Goal: Task Accomplishment & Management: Complete application form

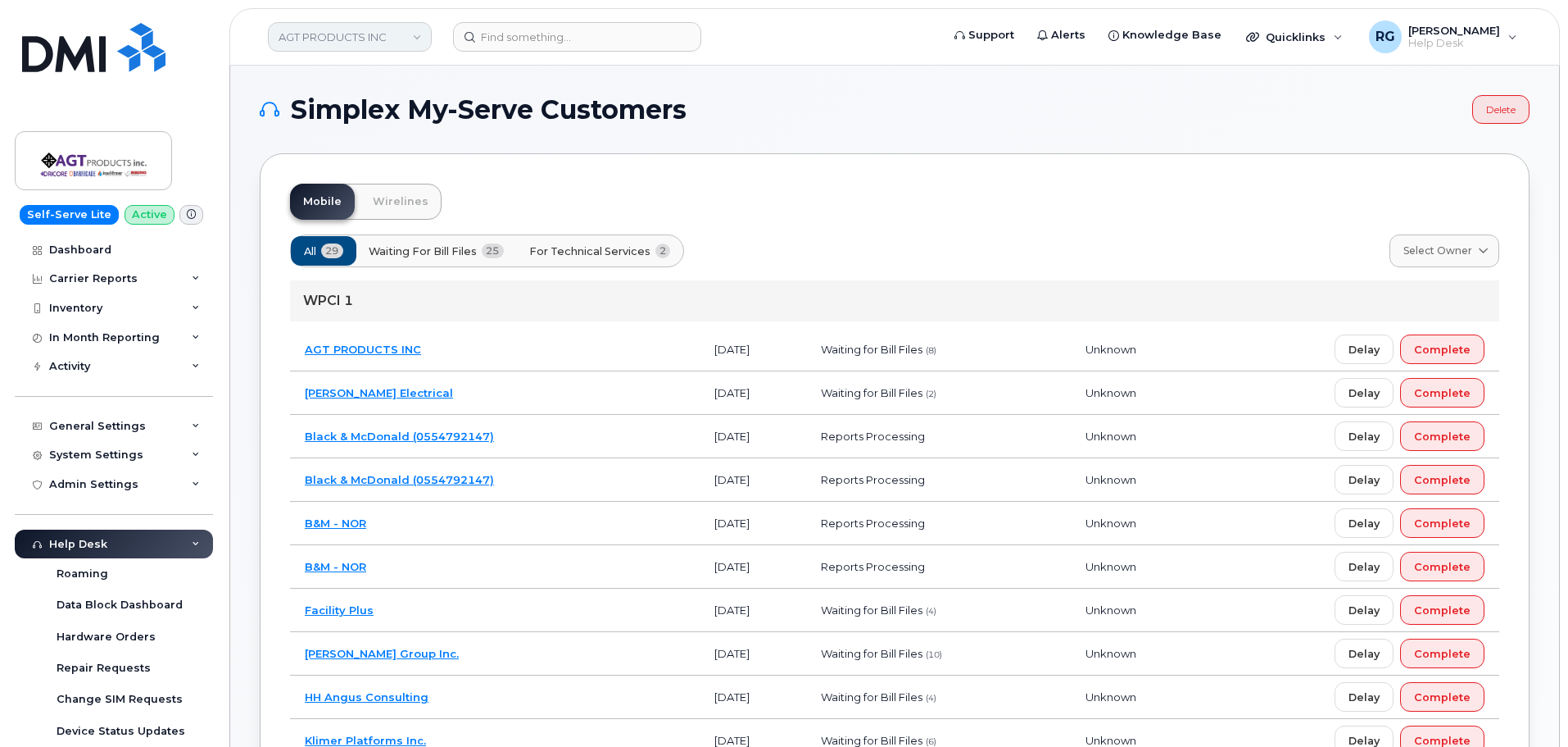
click at [321, 43] on link "AGT PRODUCTS INC" at bounding box center [350, 37] width 164 height 29
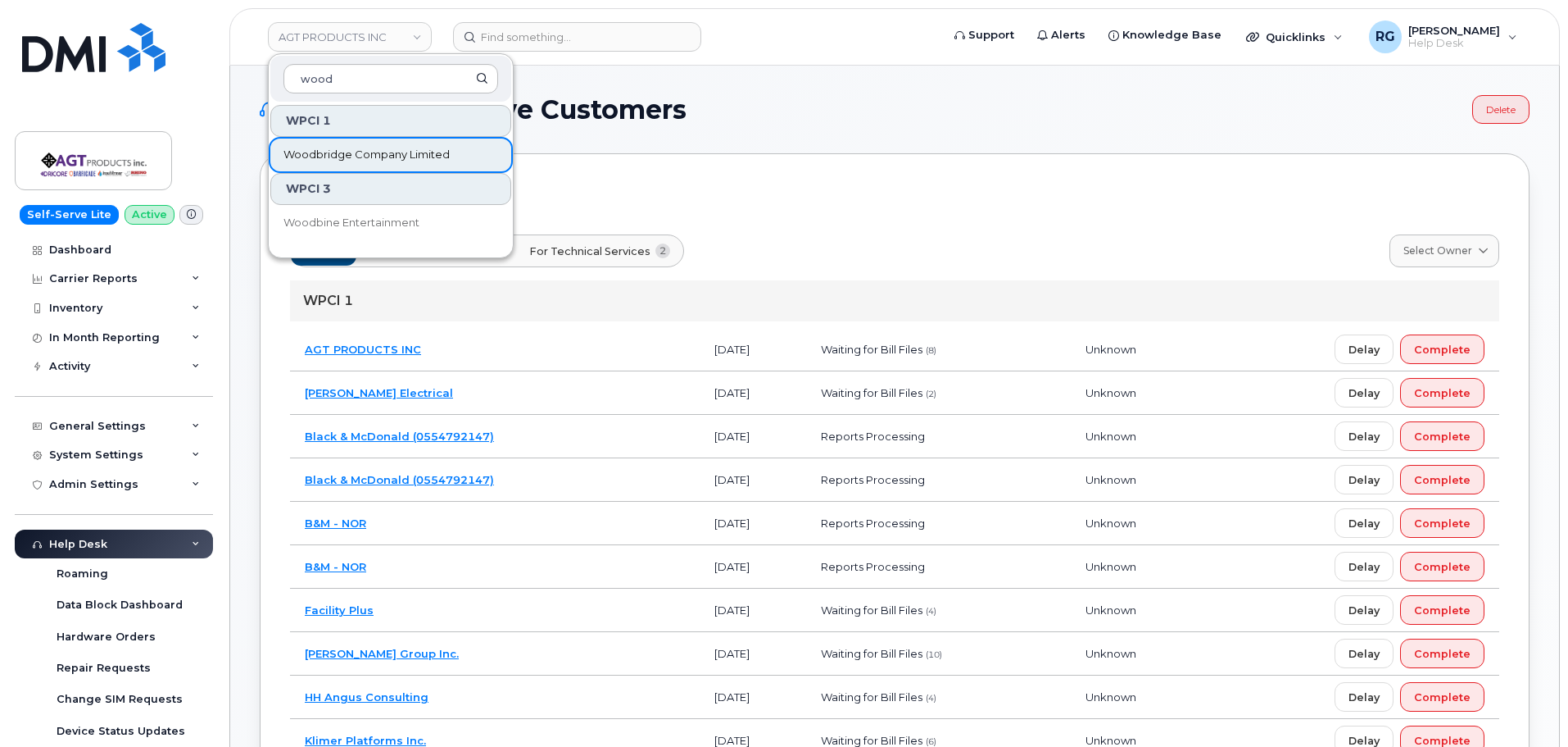
type input "wood"
click at [335, 154] on span "Woodbridge Company Limited" at bounding box center [367, 154] width 166 height 16
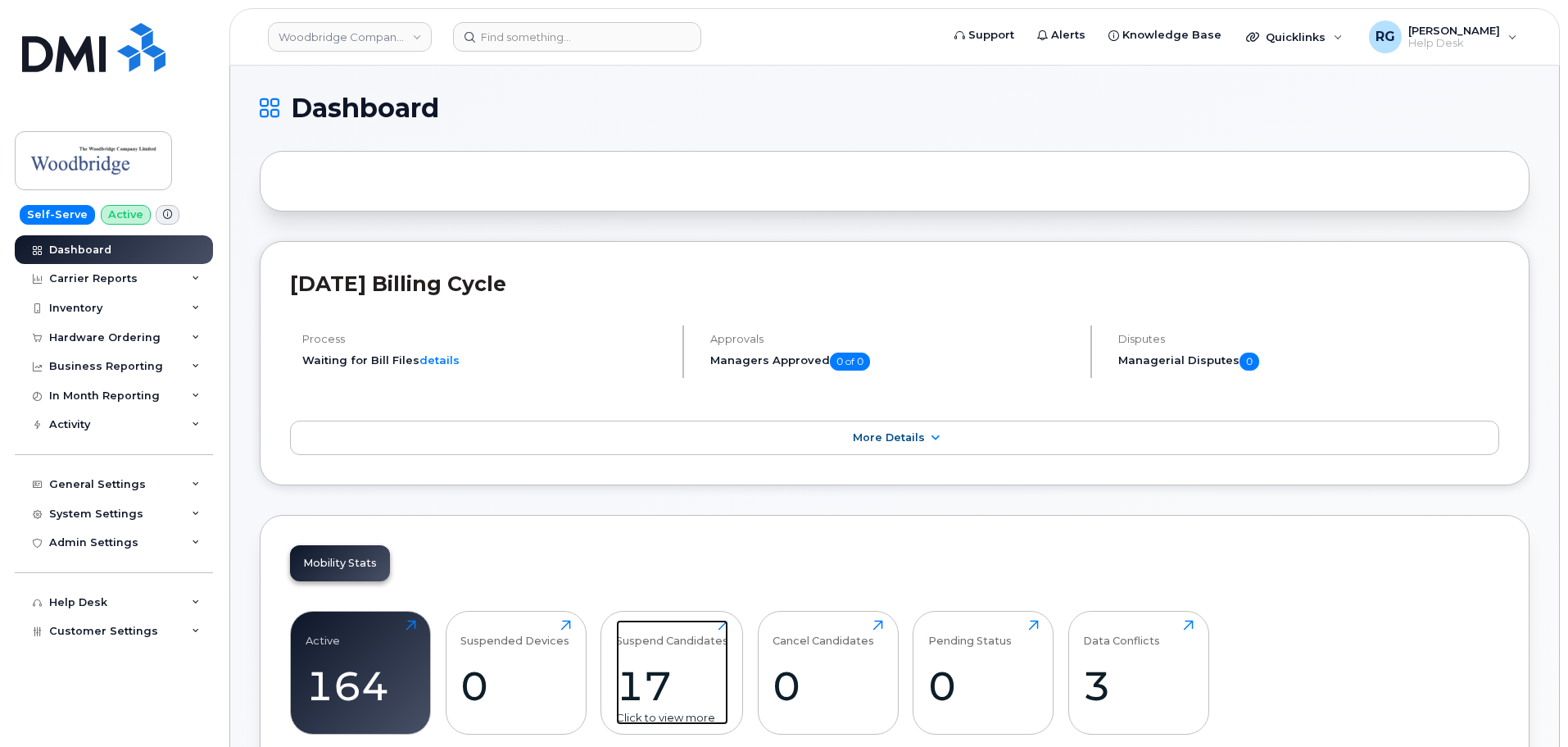
click at [662, 678] on div "17" at bounding box center [673, 685] width 112 height 48
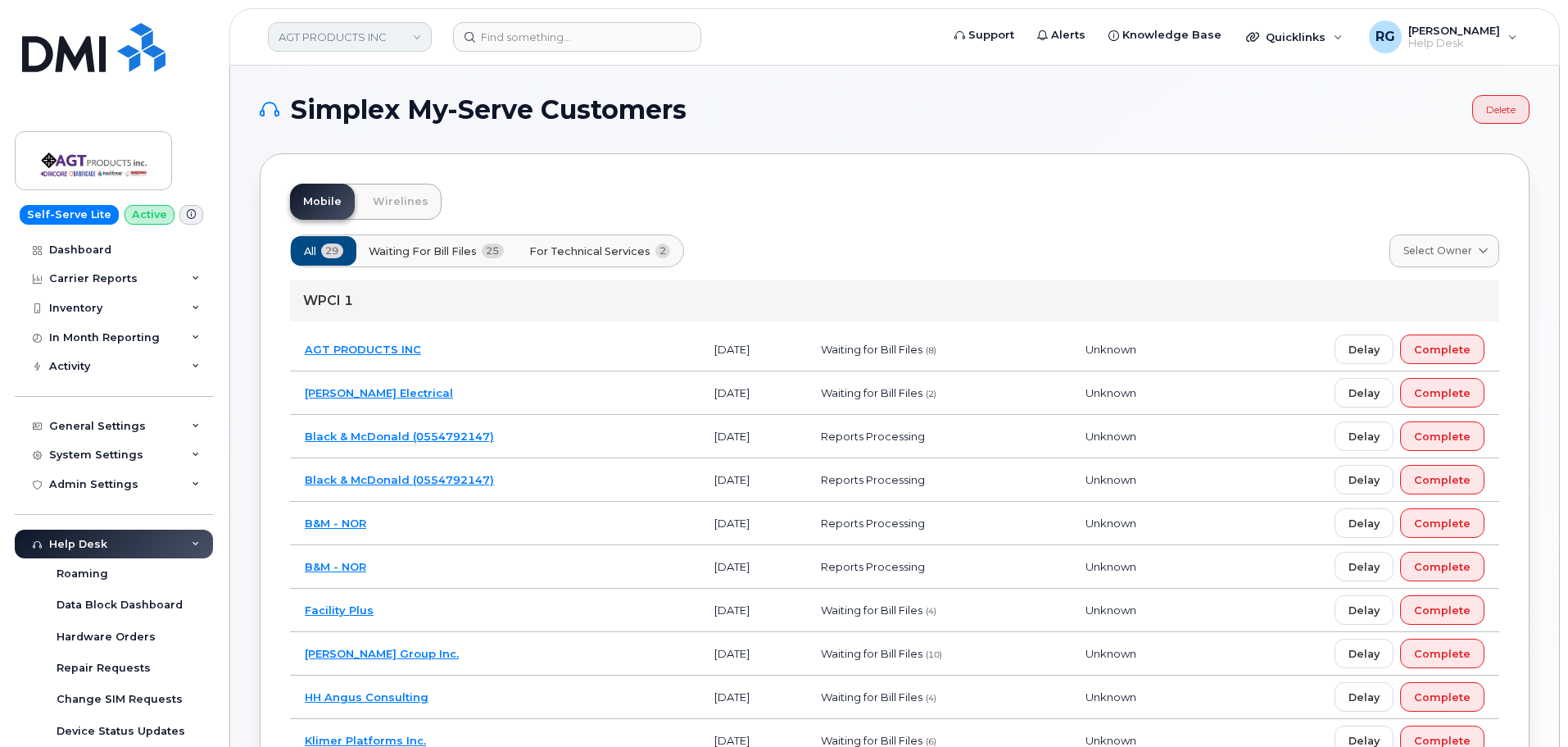
click at [318, 37] on link "AGT PRODUCTS INC" at bounding box center [350, 37] width 164 height 29
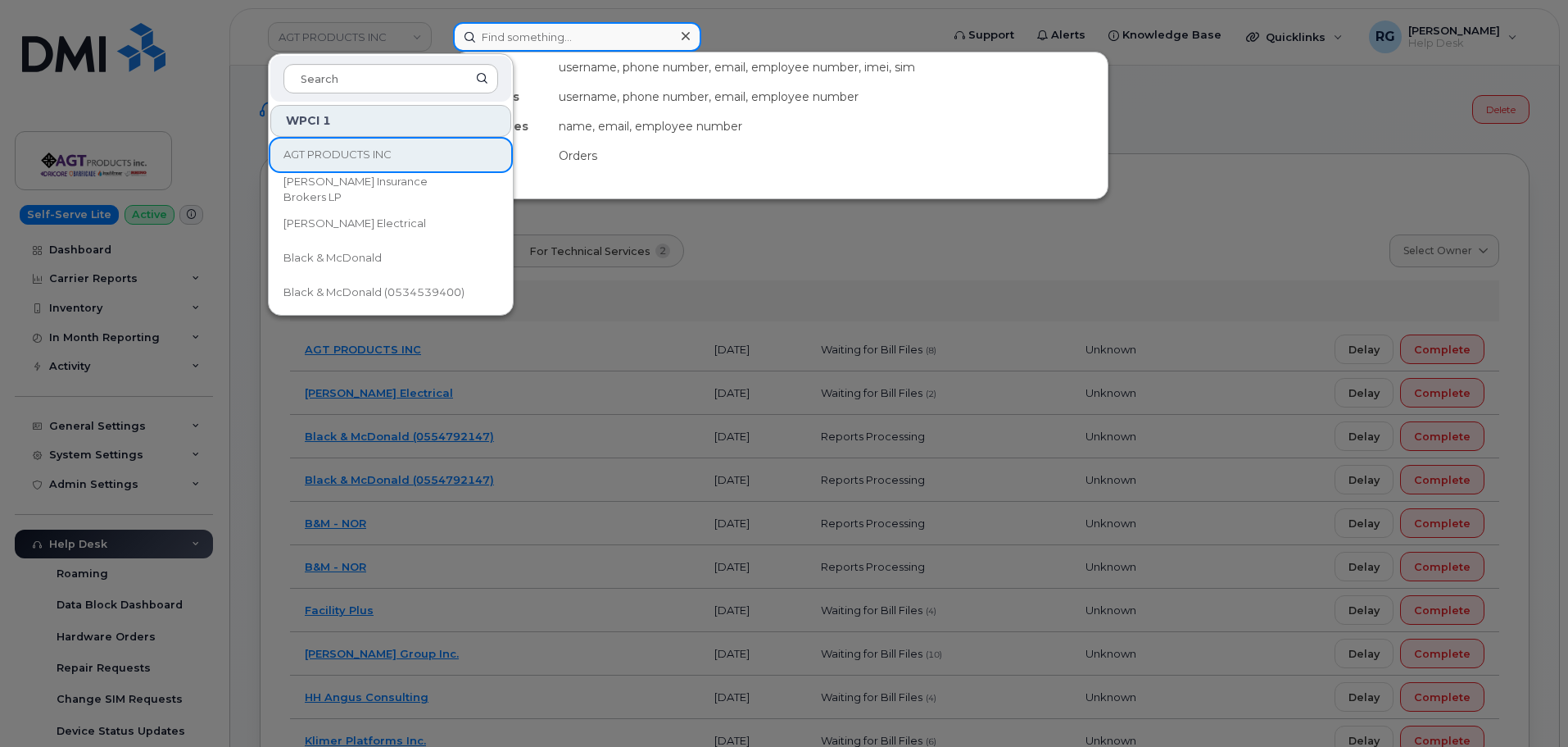
click at [519, 35] on input at bounding box center [577, 37] width 248 height 29
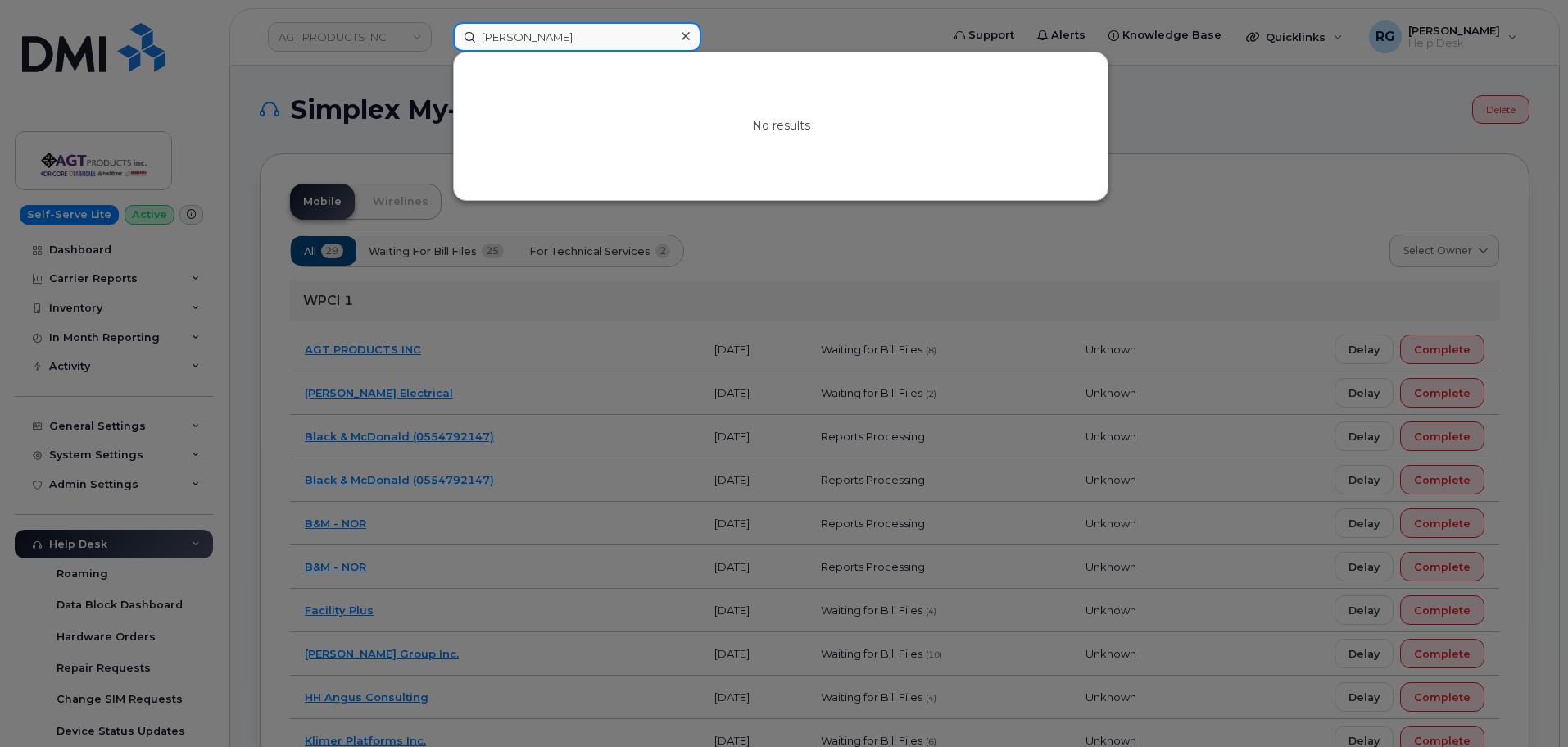
drag, startPoint x: 562, startPoint y: 37, endPoint x: 431, endPoint y: 29, distance: 131.2
click at [440, 29] on div "serena hunter No results" at bounding box center [691, 37] width 503 height 29
click at [549, 45] on input "serena hunter" at bounding box center [577, 37] width 248 height 29
paste input "Tel: (306) 500-6776"
drag, startPoint x: 502, startPoint y: 36, endPoint x: 437, endPoint y: 33, distance: 65.1
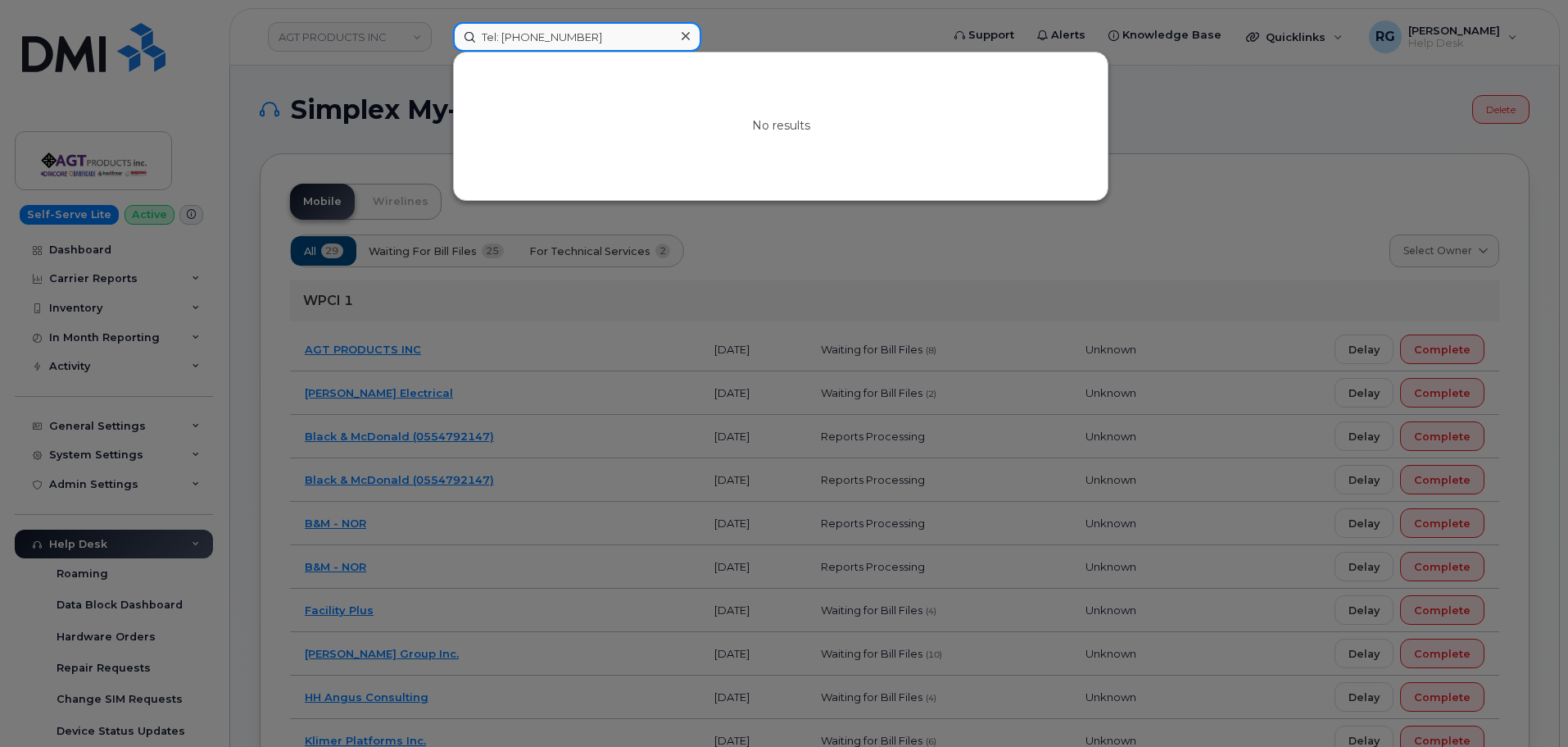
click at [440, 33] on div "Tel: (306) 500-6776 No results" at bounding box center [691, 37] width 503 height 29
click at [569, 32] on input "(306) 500-6776" at bounding box center [577, 37] width 248 height 29
drag, startPoint x: 570, startPoint y: 33, endPoint x: 378, endPoint y: 36, distance: 192.0
click at [440, 36] on div "(306) 500-6776 No results" at bounding box center [691, 37] width 503 height 29
type input "(306) 500-6776"
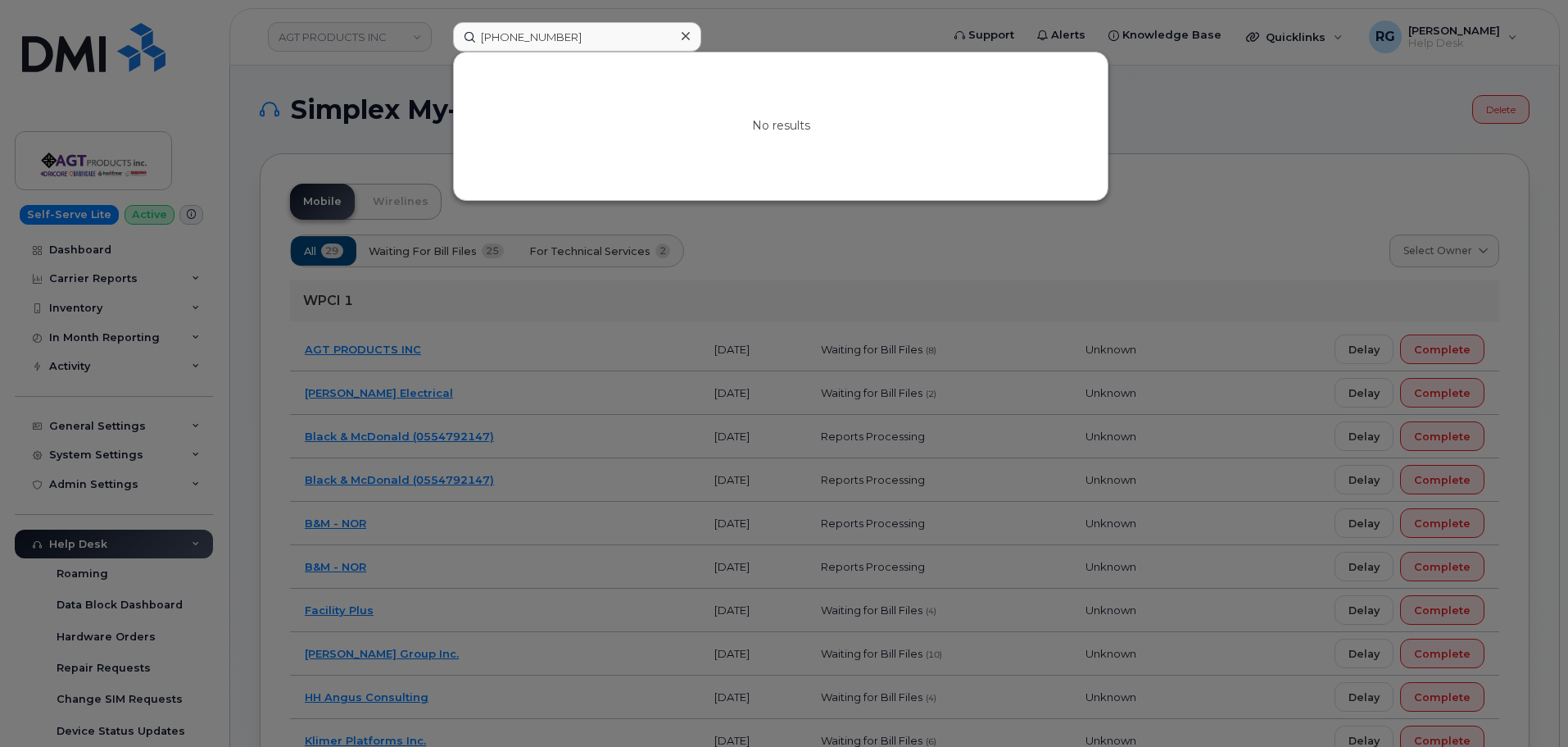
click at [378, 36] on div at bounding box center [784, 373] width 1568 height 747
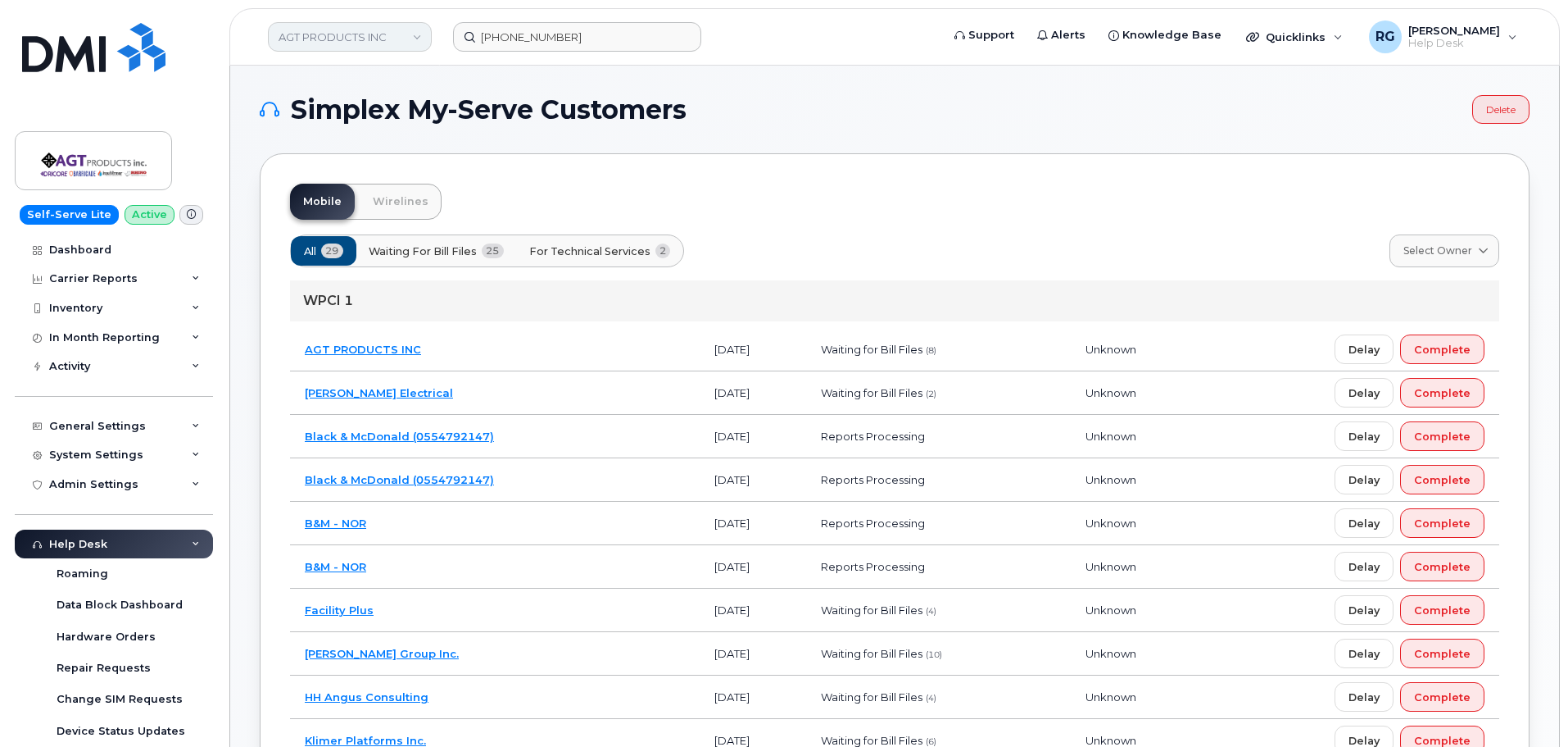
click at [355, 36] on link "AGT PRODUCTS INC" at bounding box center [350, 37] width 164 height 29
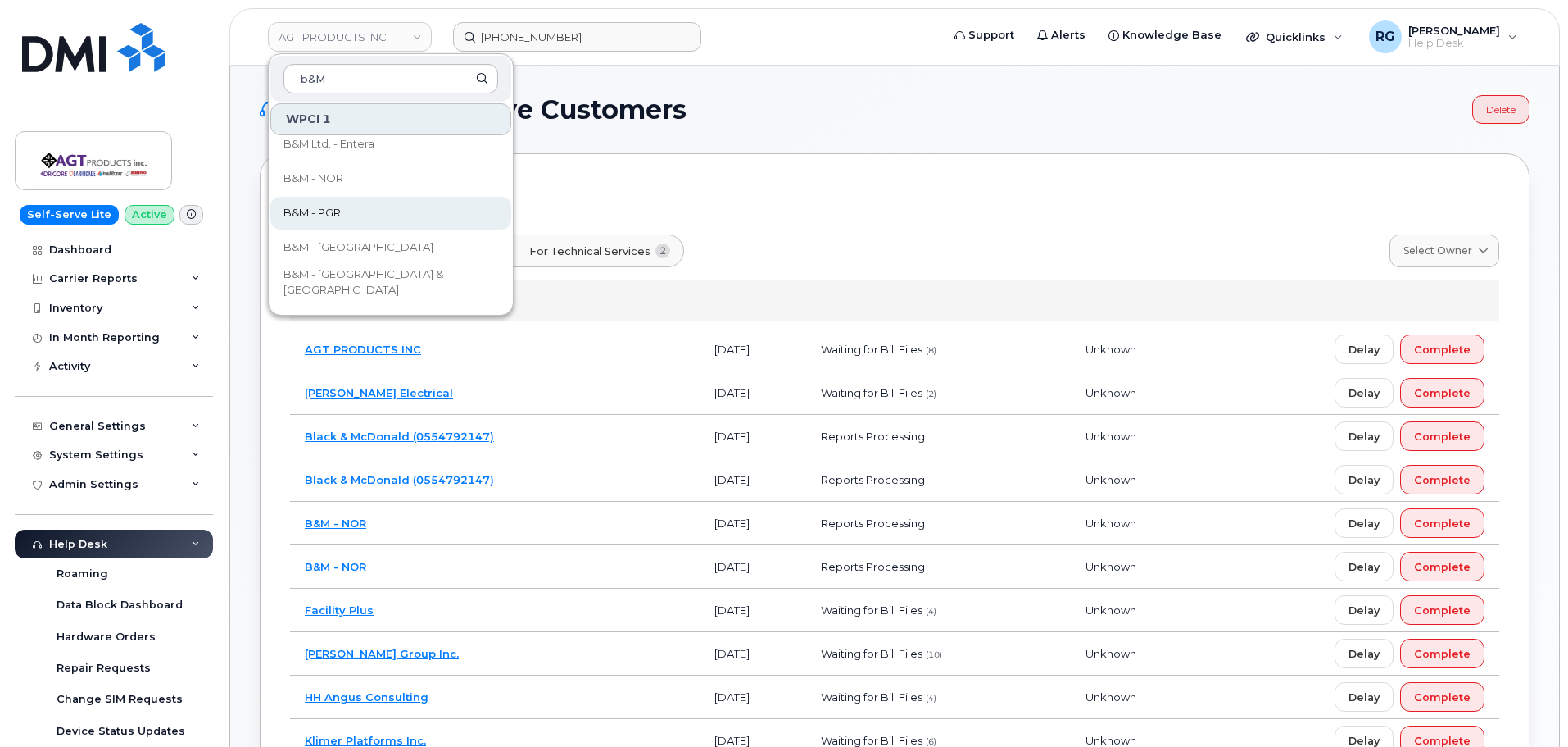
scroll to position [244, 0]
type input "b&M"
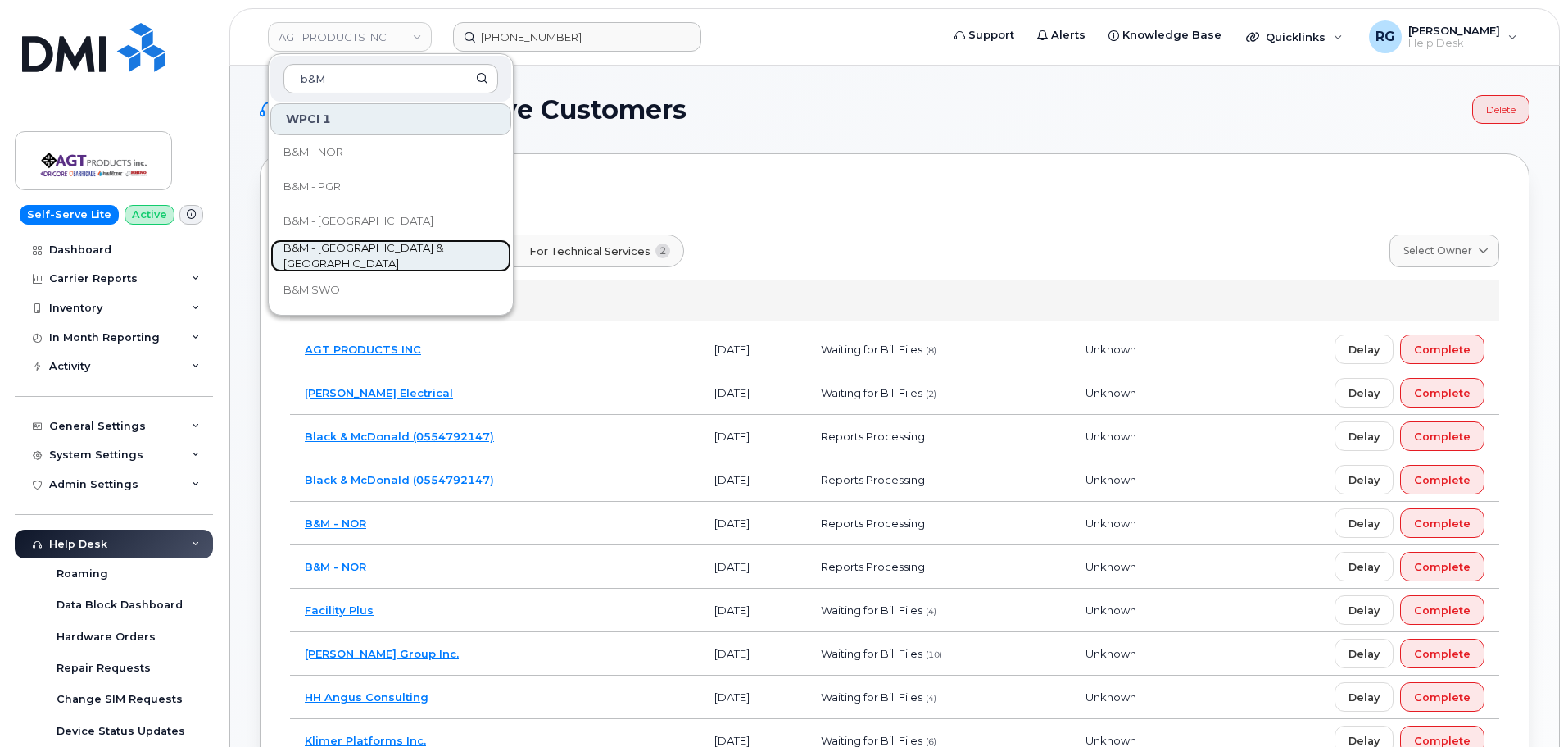
click at [386, 253] on span "B&M - [GEOGRAPHIC_DATA] & [GEOGRAPHIC_DATA]" at bounding box center [377, 256] width 188 height 32
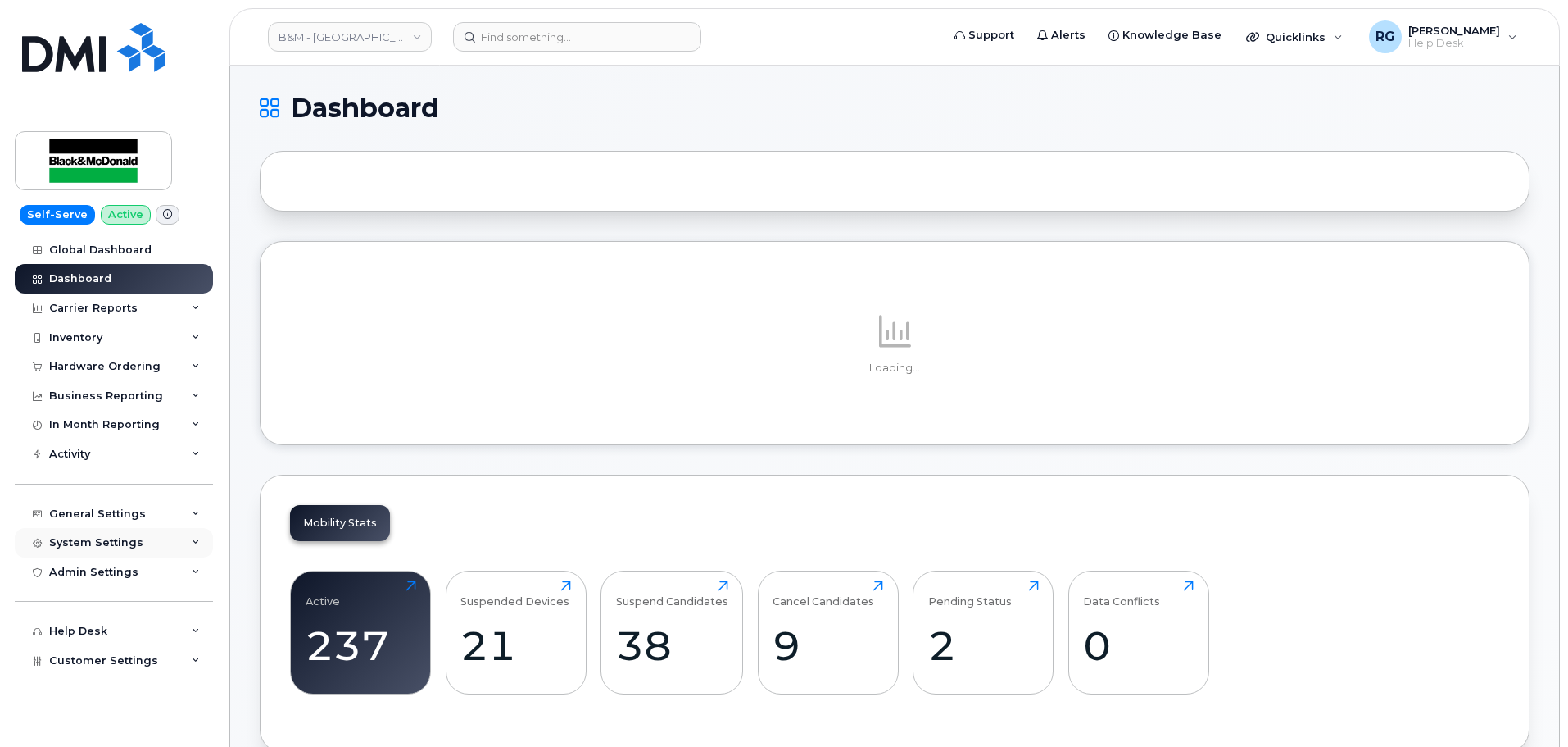
click at [88, 539] on div "System Settings" at bounding box center [96, 543] width 95 height 13
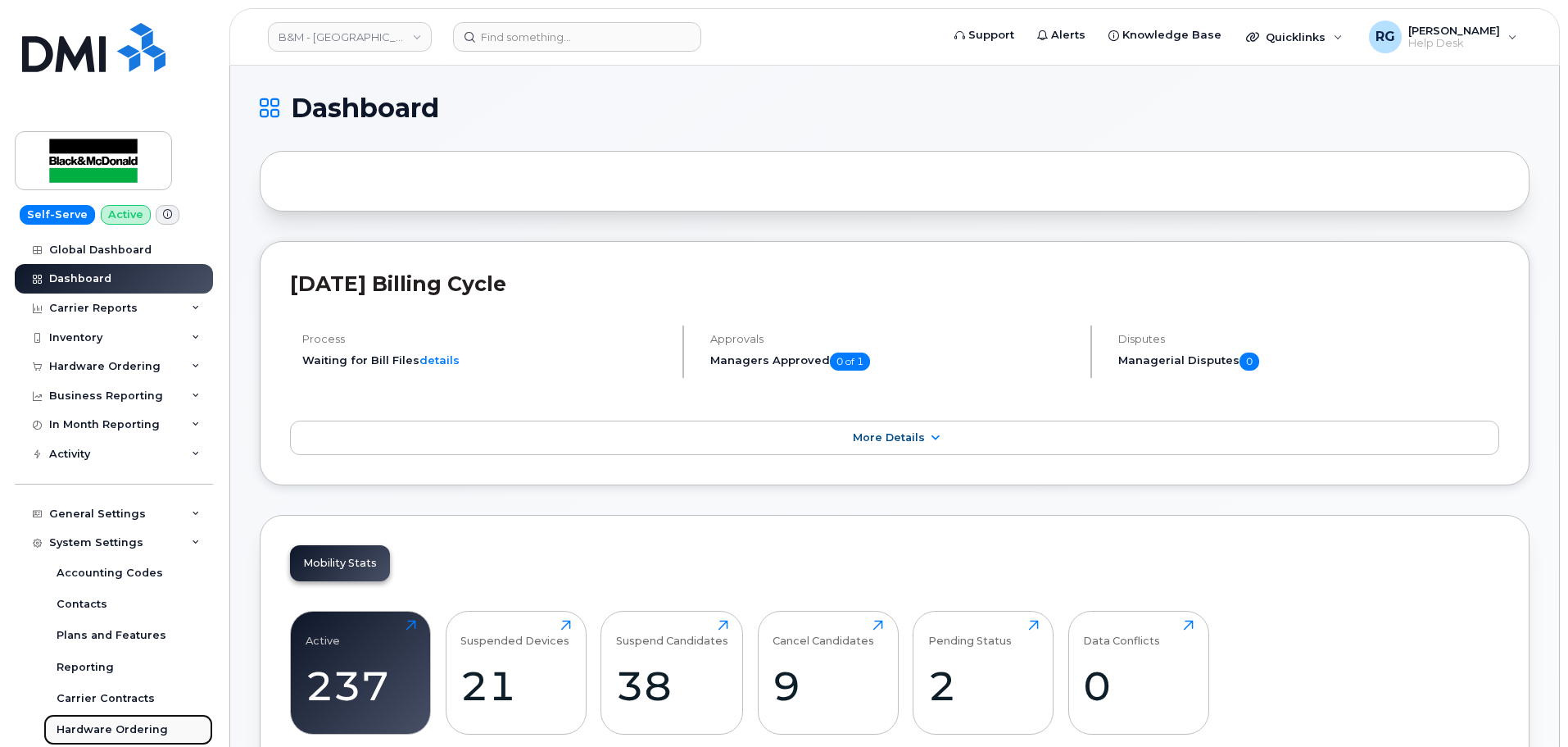
click at [115, 723] on div "Hardware Ordering" at bounding box center [111, 729] width 111 height 15
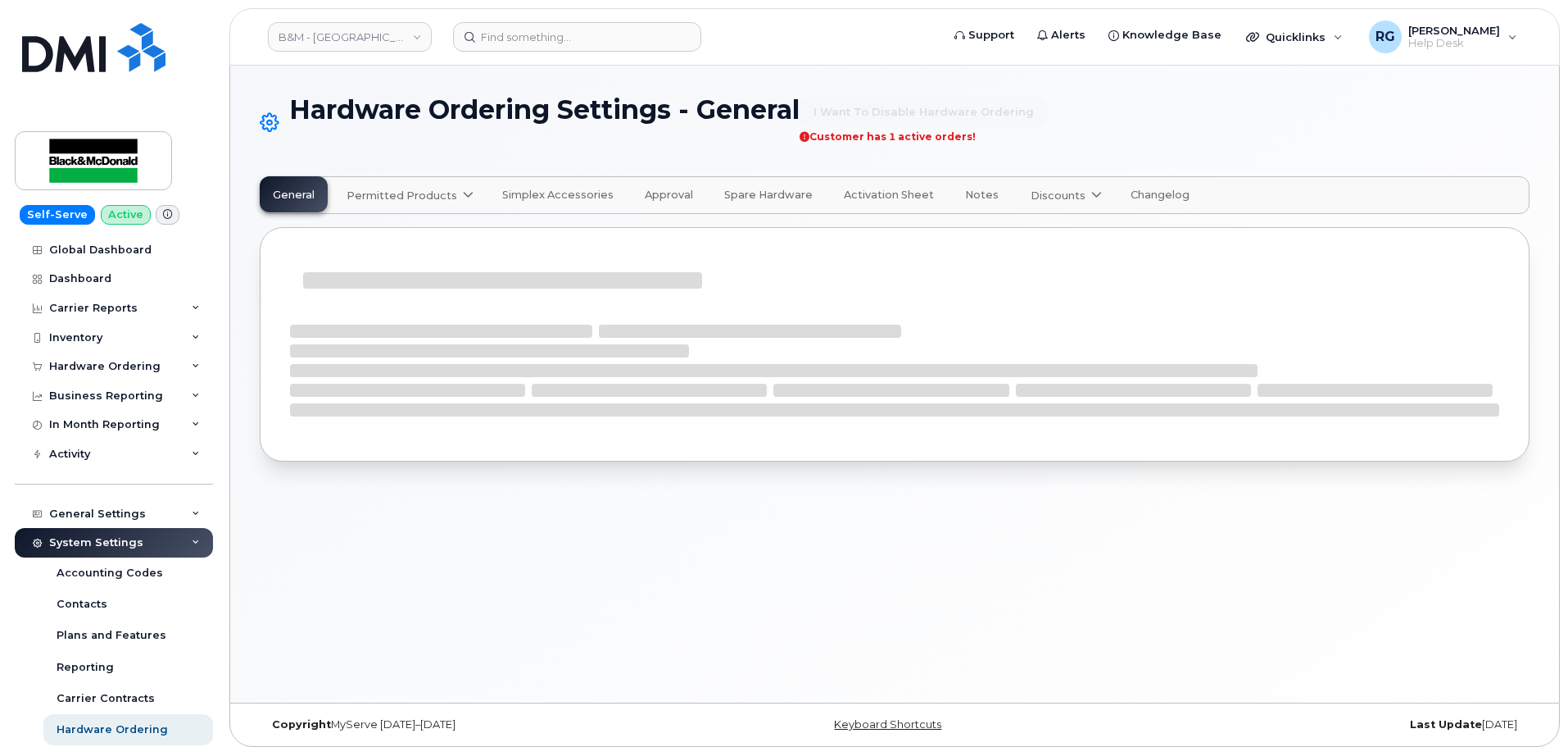
select select "admins"
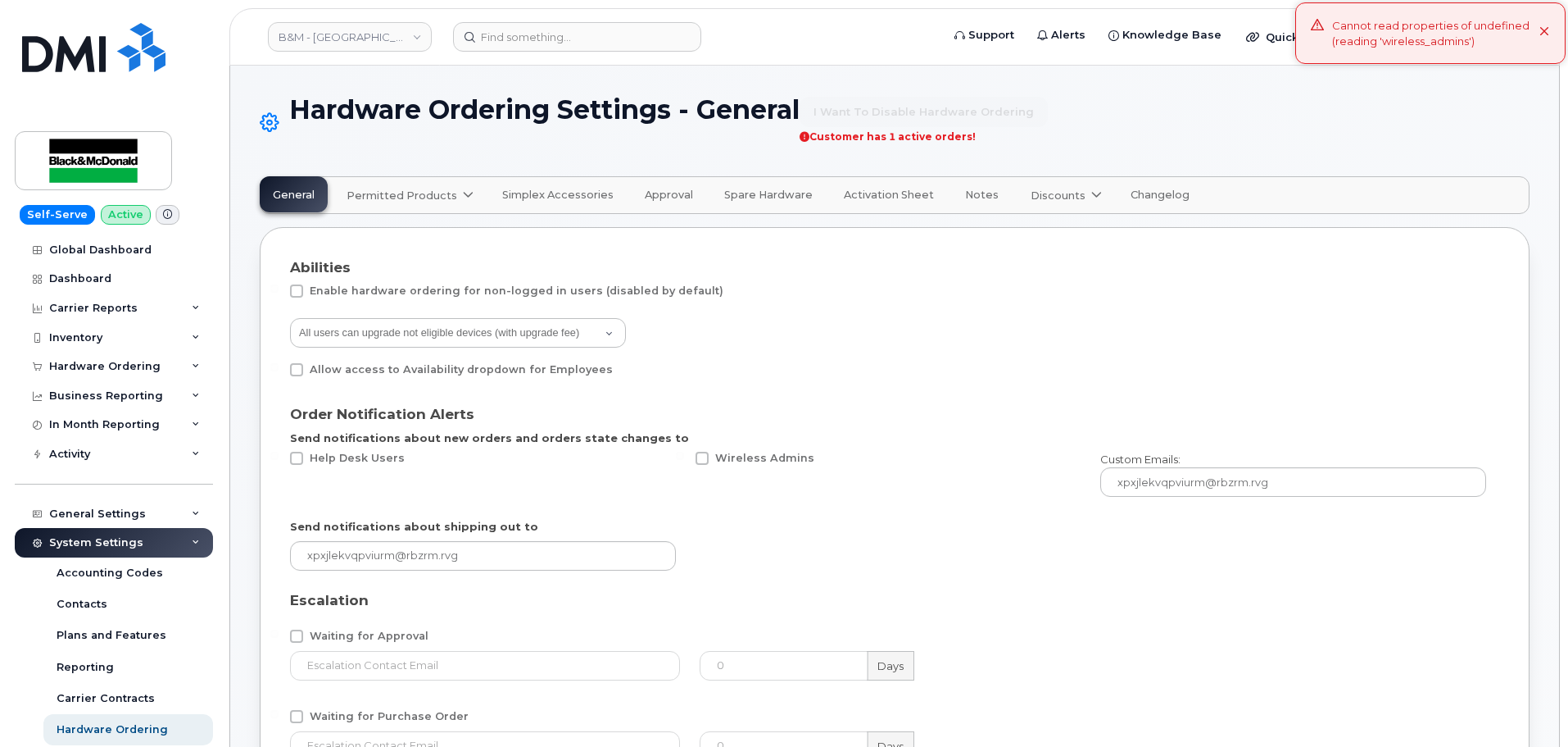
click at [427, 195] on span "Permitted Products" at bounding box center [402, 195] width 111 height 15
click at [410, 234] on div "Bell available" at bounding box center [412, 236] width 123 height 20
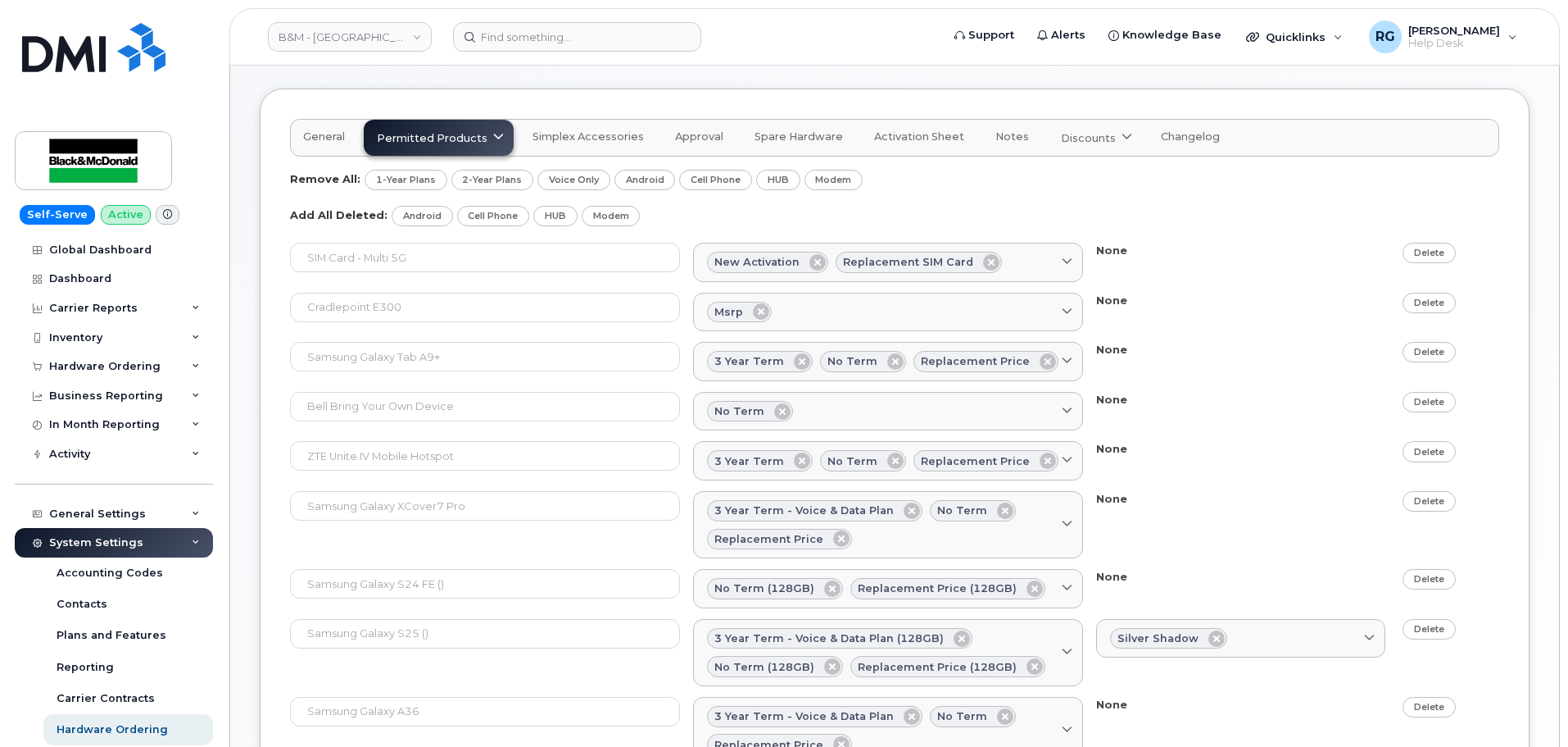
scroll to position [361, 0]
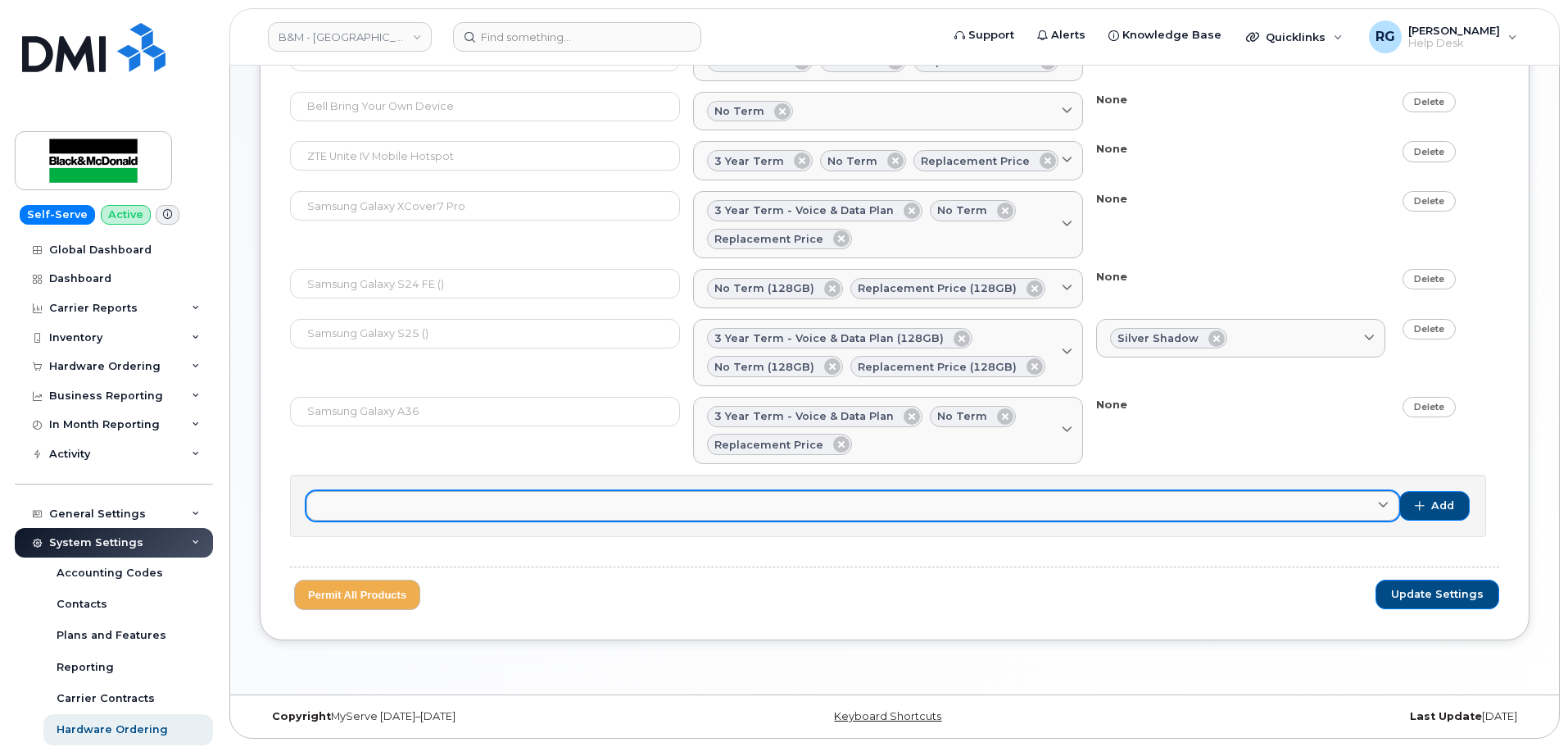
click at [379, 510] on link at bounding box center [853, 505] width 1093 height 29
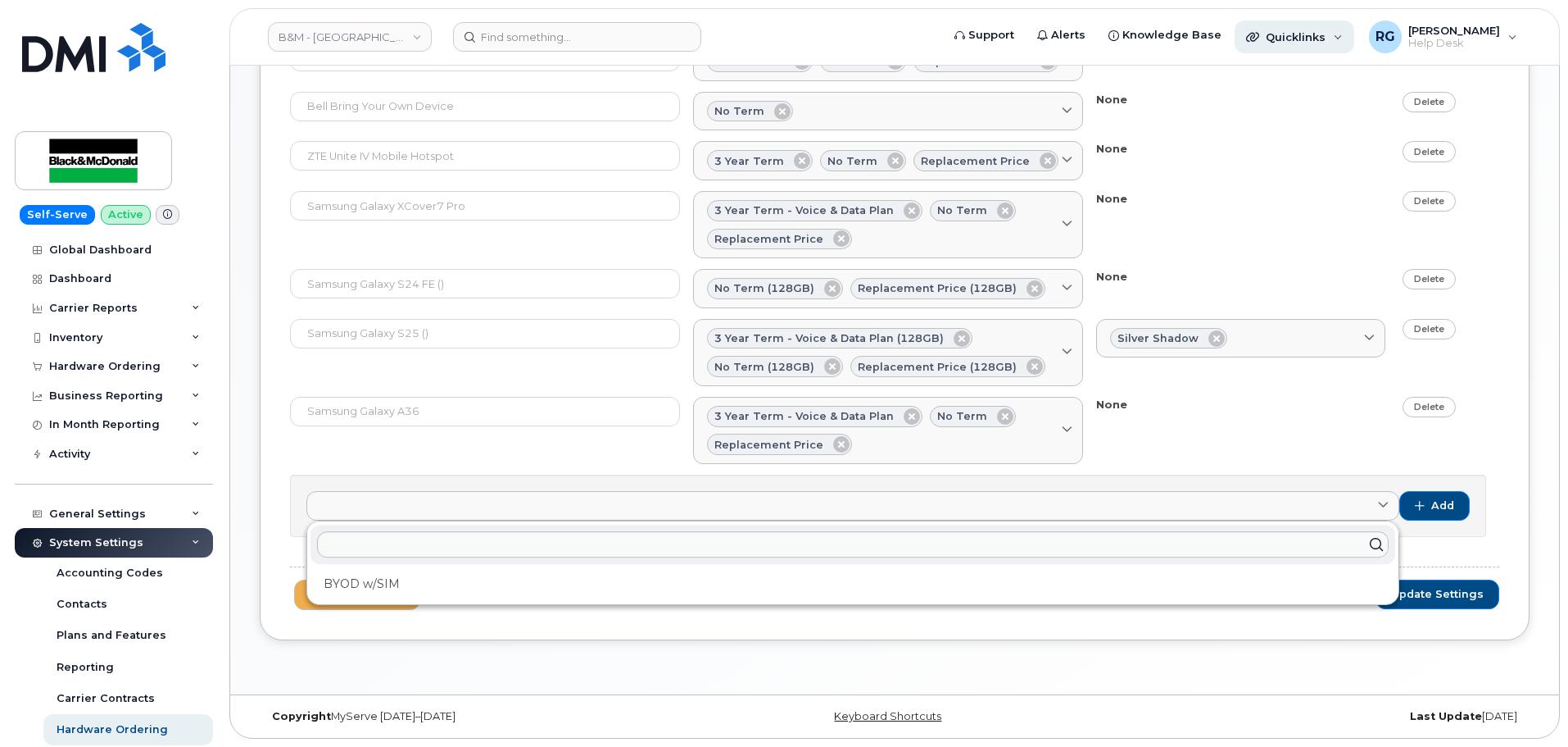
click at [1337, 37] on div "Quicklinks" at bounding box center [1294, 37] width 120 height 33
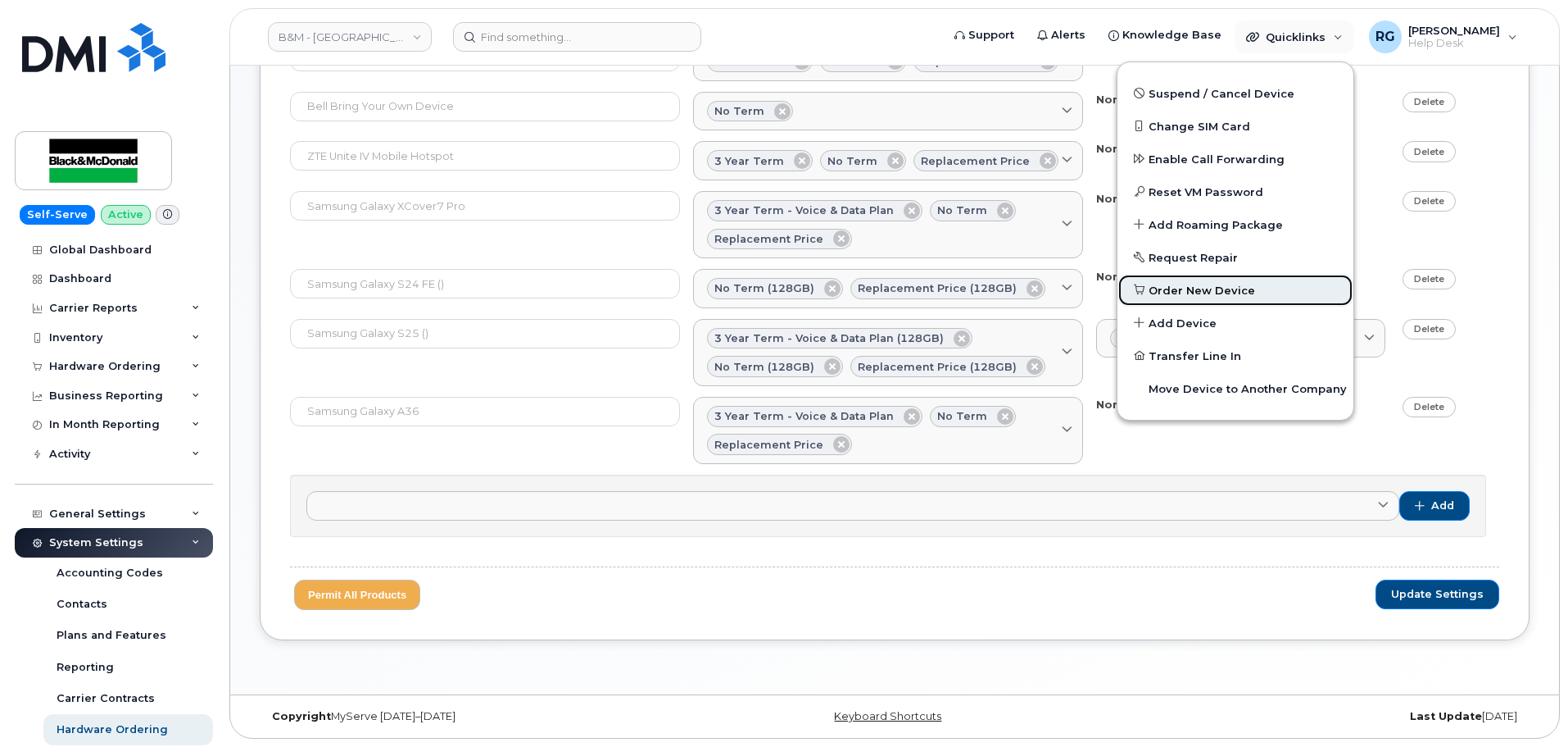
click at [1211, 286] on span "Order New Device" at bounding box center [1201, 291] width 106 height 16
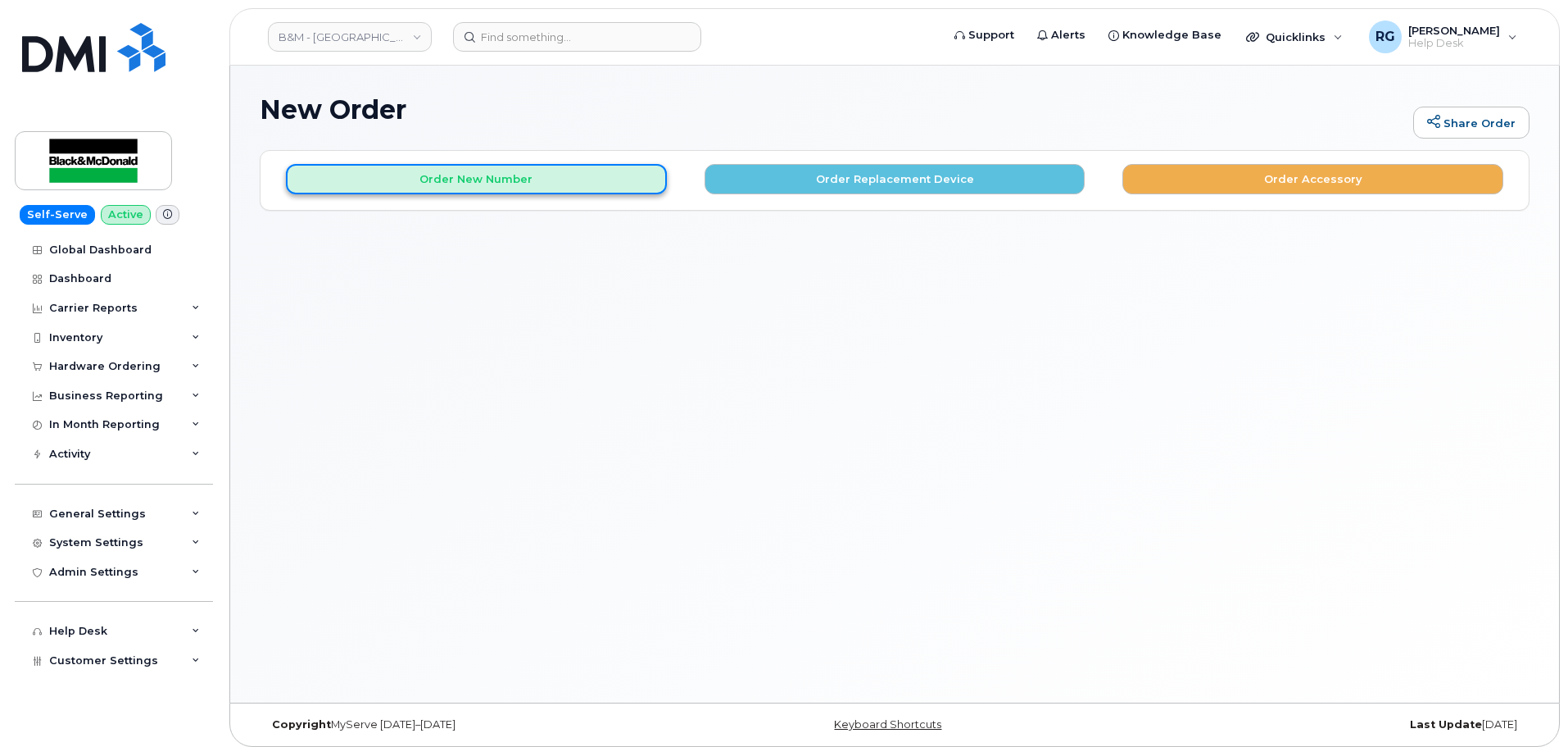
click at [508, 187] on button "Order New Number" at bounding box center [476, 179] width 381 height 30
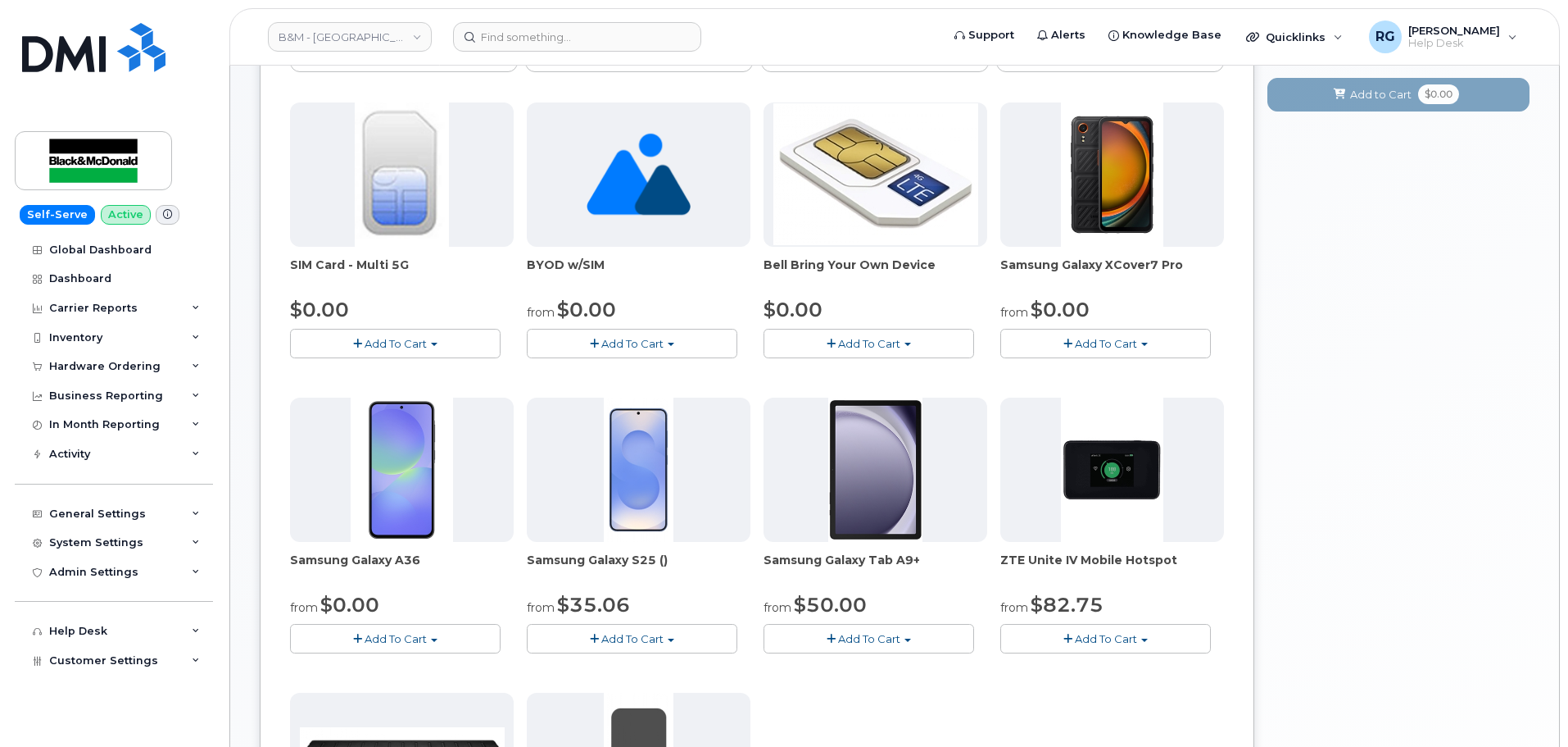
scroll to position [246, 0]
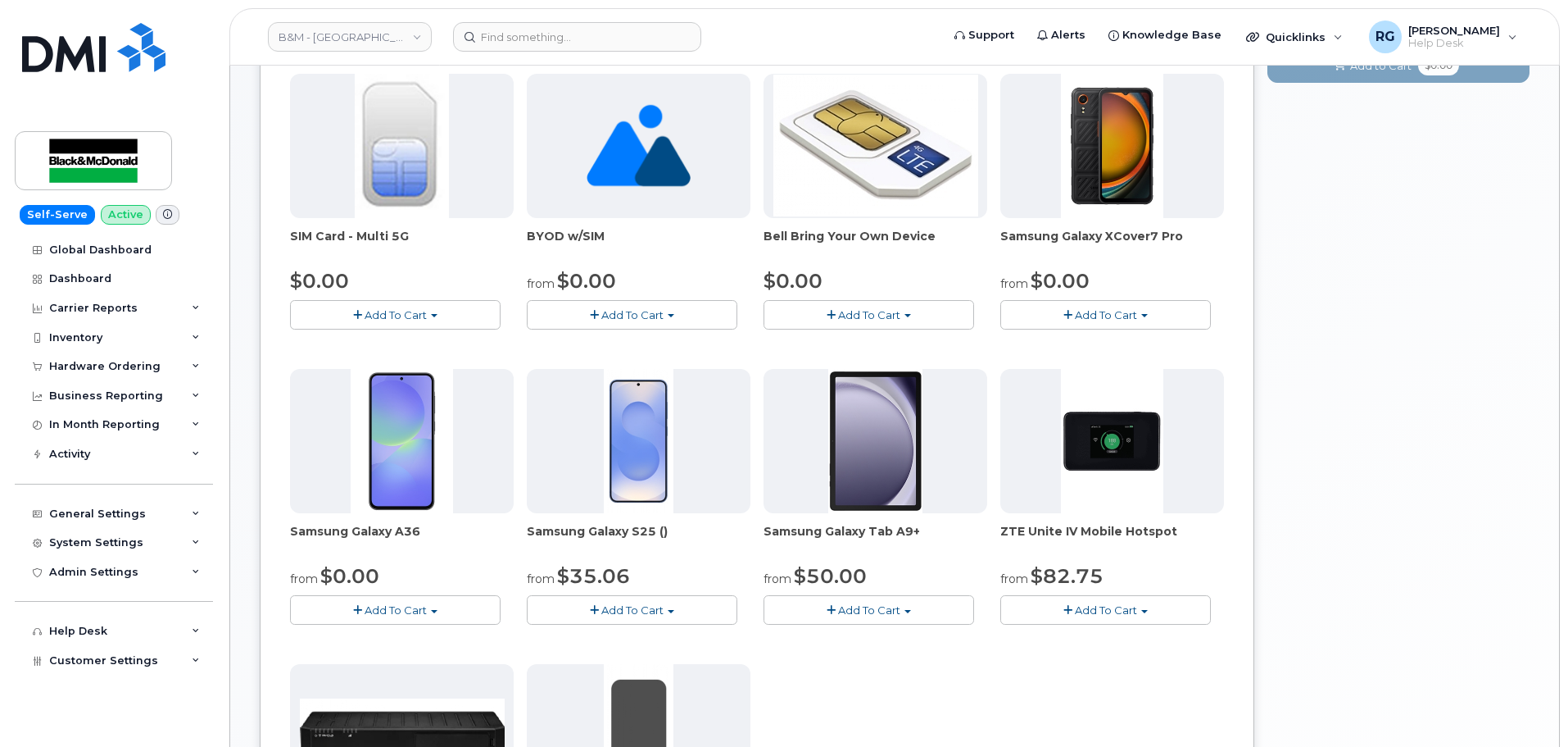
click at [1146, 307] on button "Add To Cart" at bounding box center [1106, 314] width 210 height 29
click at [1132, 344] on link "$0.00 - 3 year term - voice & data plan" at bounding box center [1122, 345] width 236 height 21
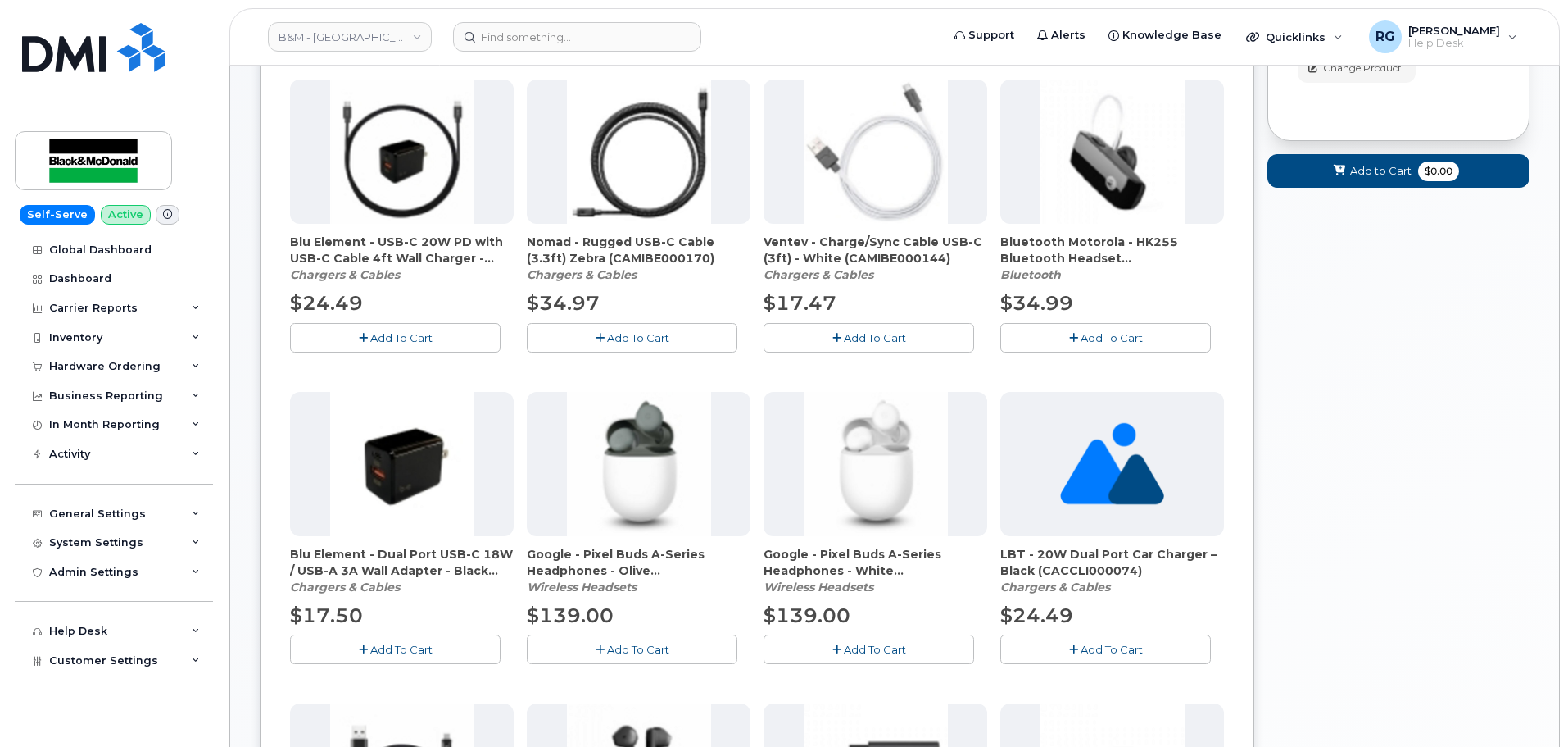
scroll to position [9, 0]
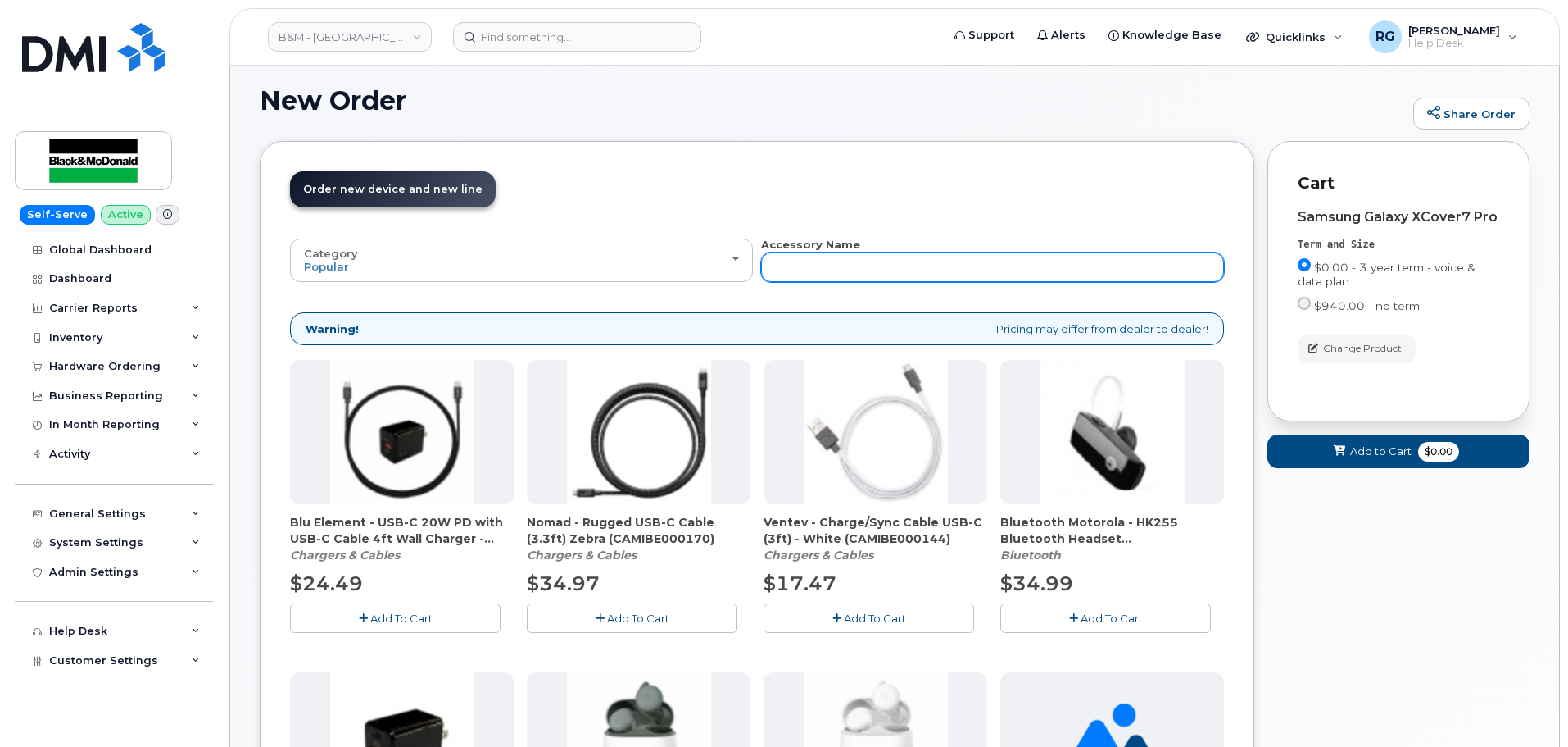
click at [904, 261] on input "text" at bounding box center [992, 267] width 463 height 29
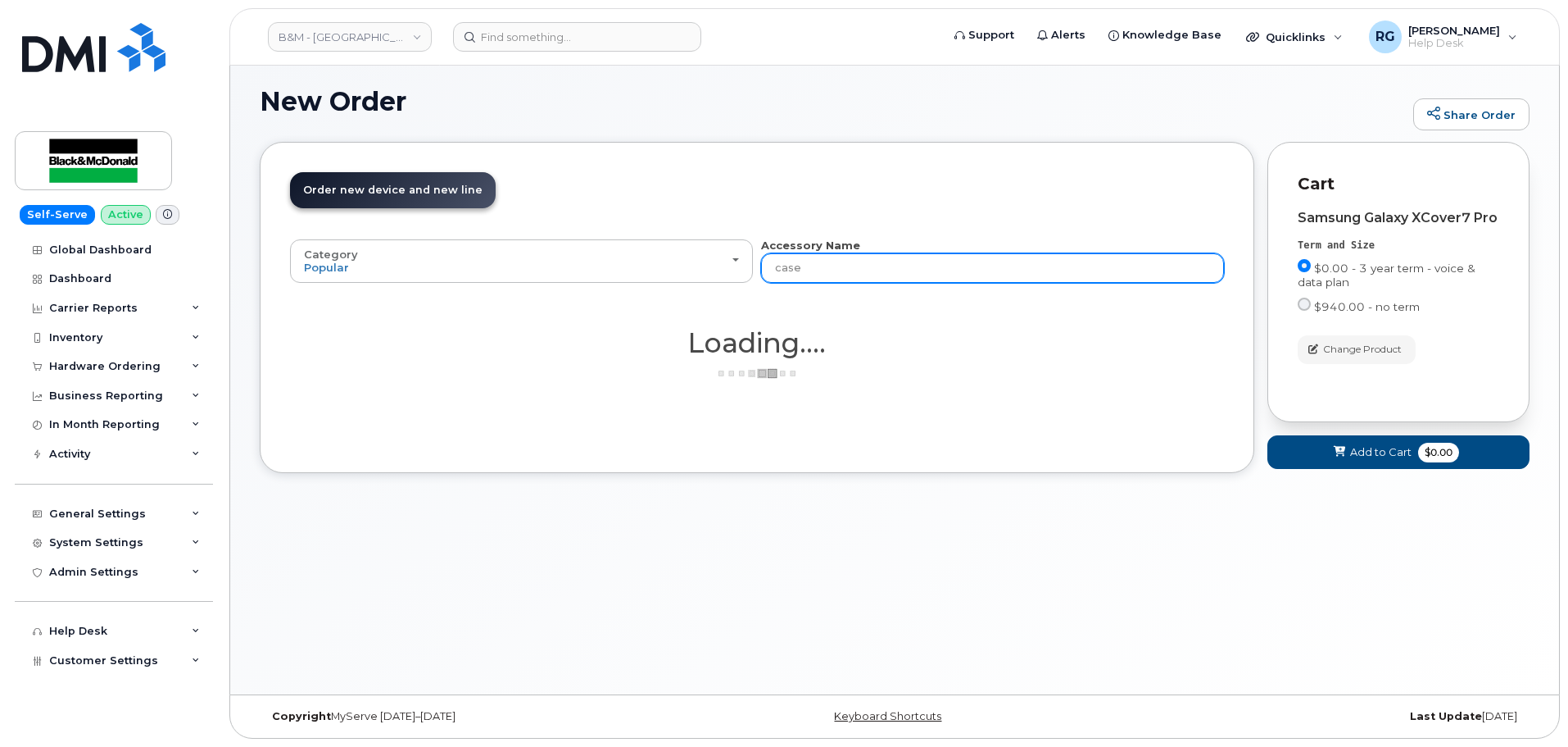
scroll to position [8, 0]
type input "case"
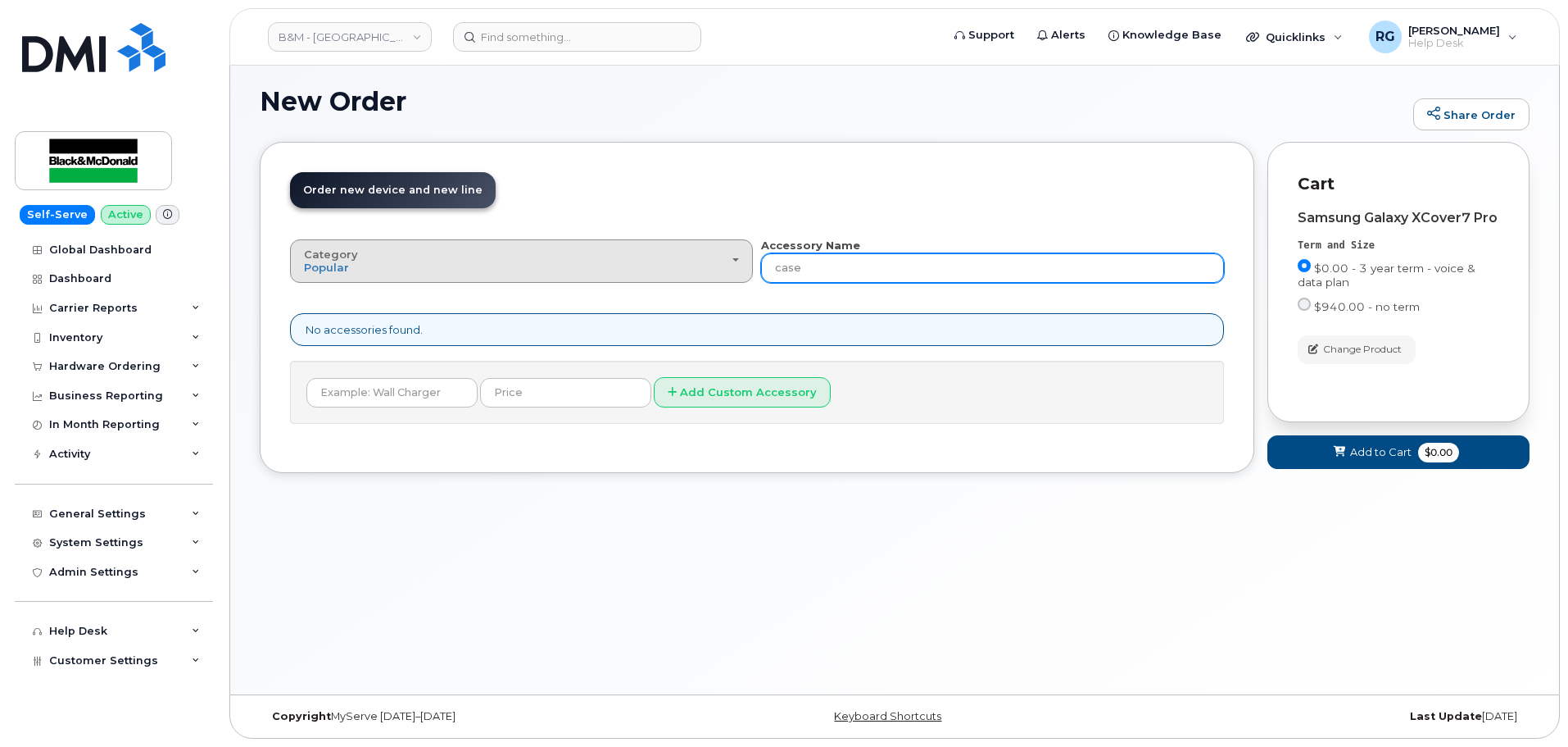
drag, startPoint x: 904, startPoint y: 261, endPoint x: 682, endPoint y: 270, distance: 222.2
click at [682, 270] on div "Category Popular All Bluetooth Accessory Name case" at bounding box center [756, 260] width 934 height 46
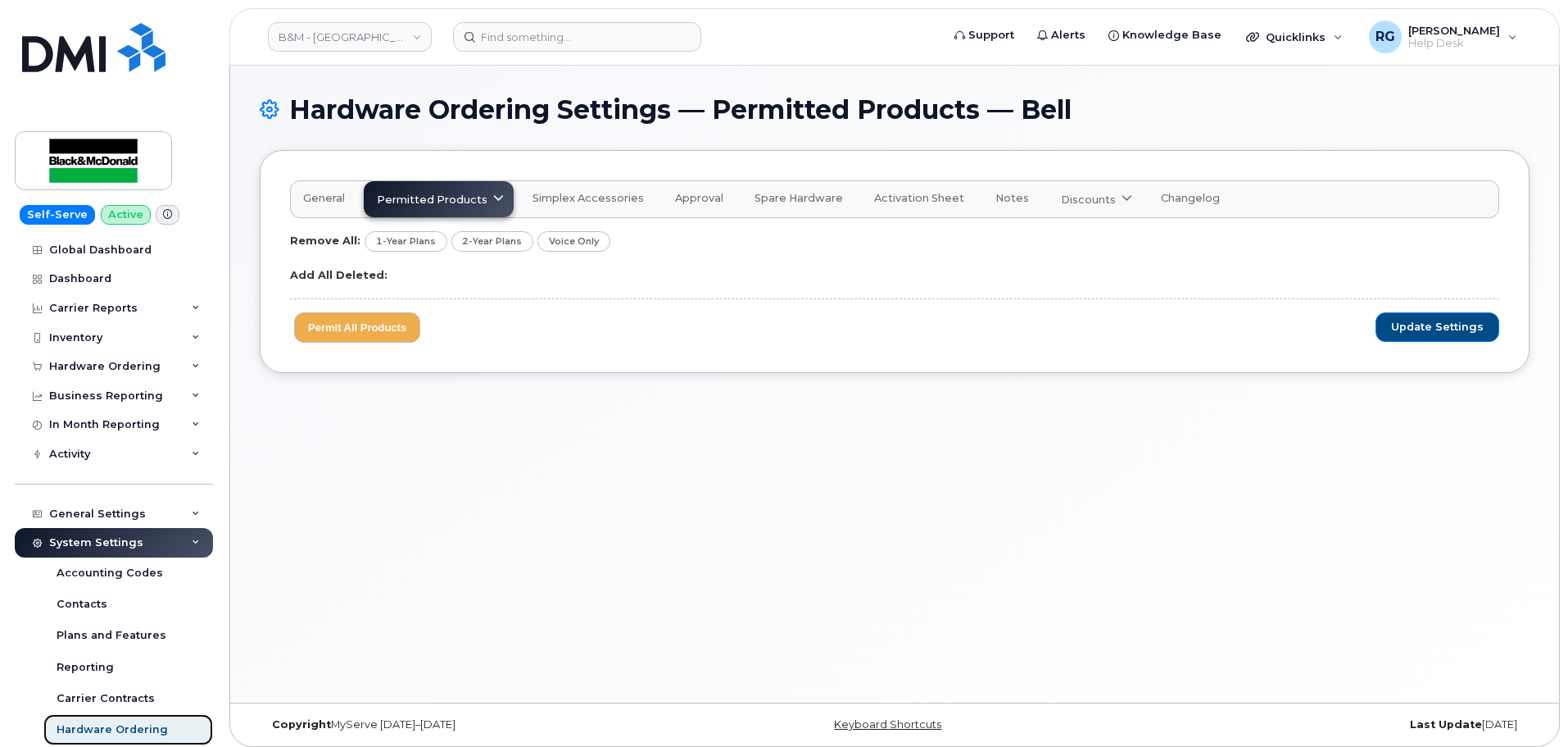
click at [108, 723] on div "Hardware Ordering" at bounding box center [111, 729] width 111 height 15
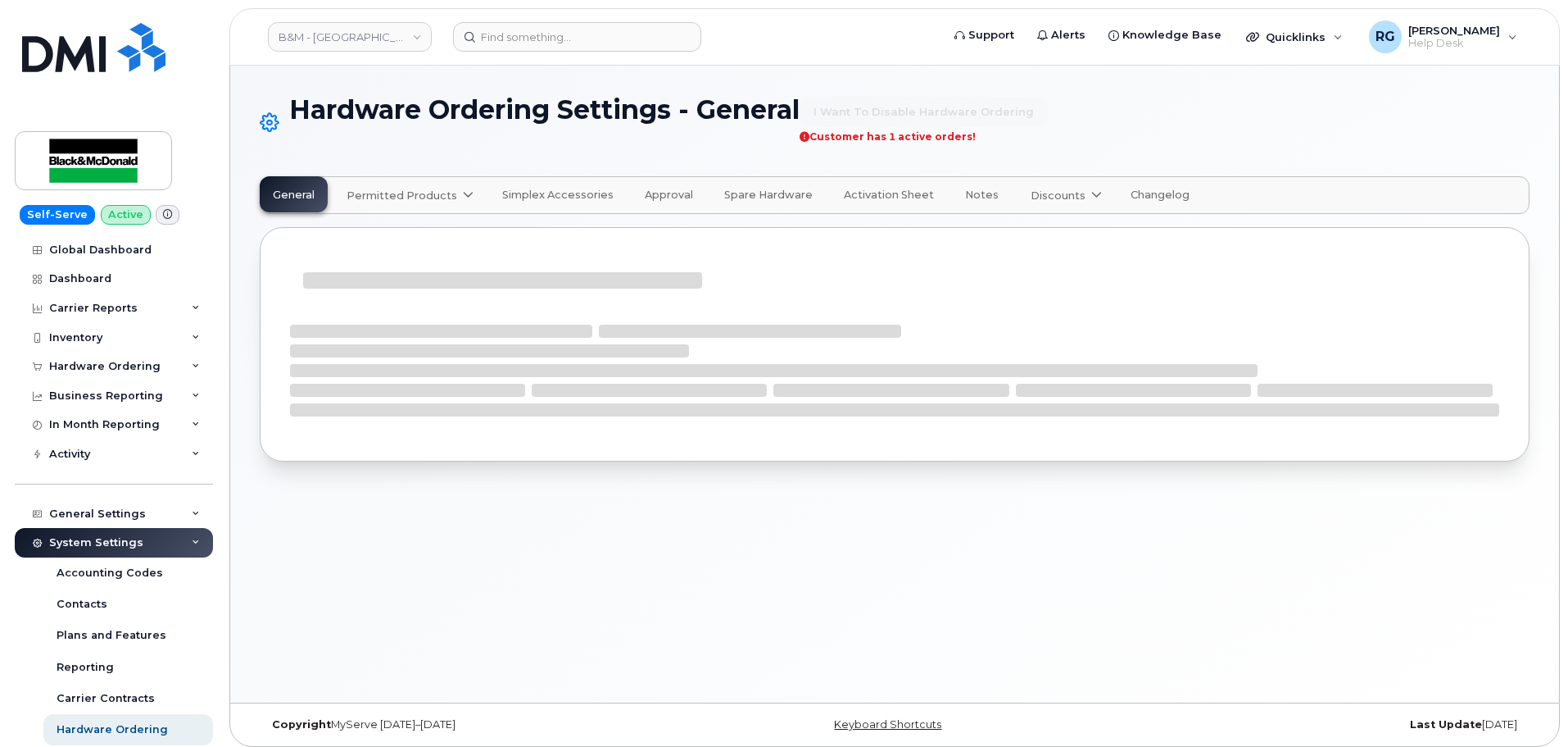
select select "admins"
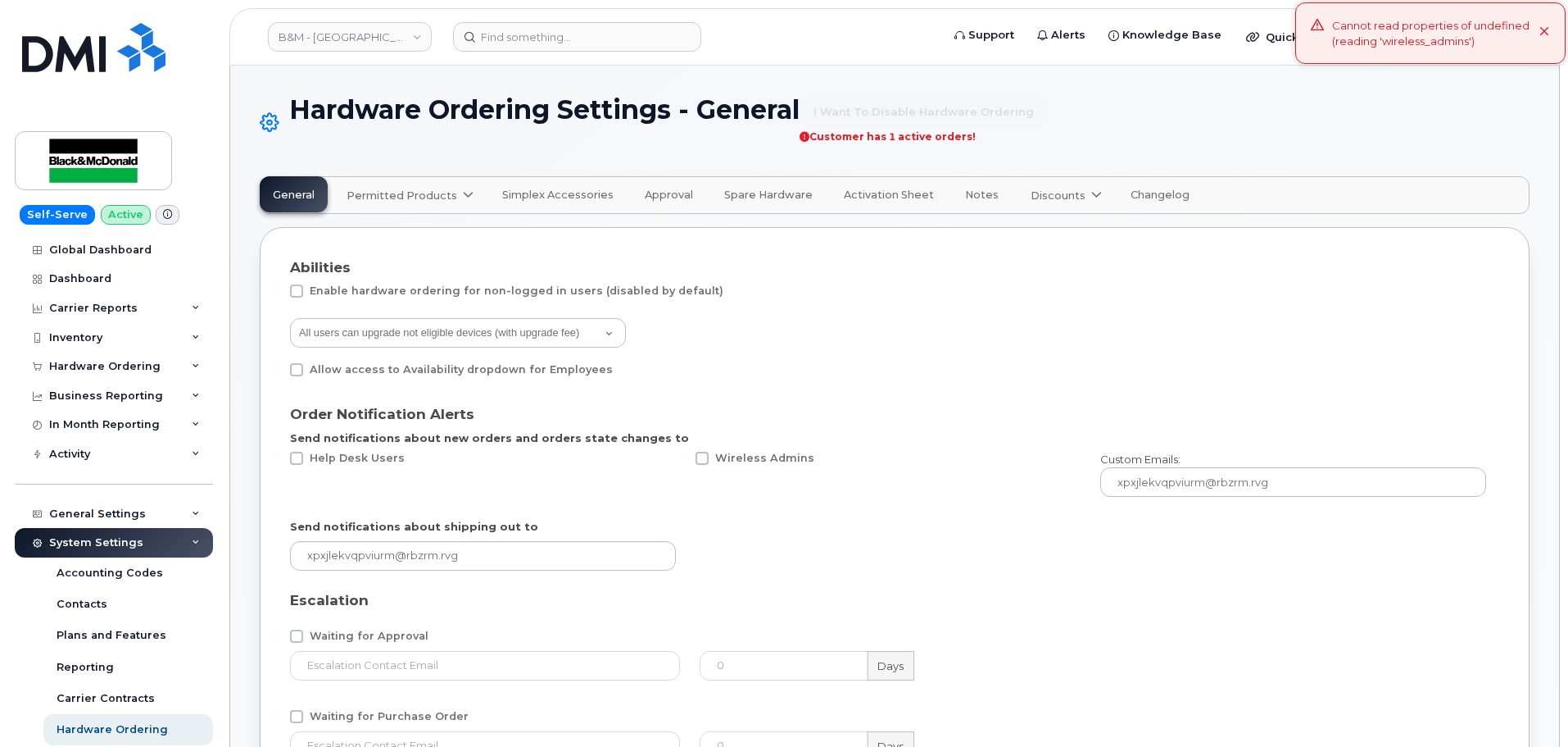
click at [410, 198] on span "Permitted Products" at bounding box center [402, 195] width 111 height 15
click at [403, 240] on div "Bell available" at bounding box center [412, 236] width 123 height 20
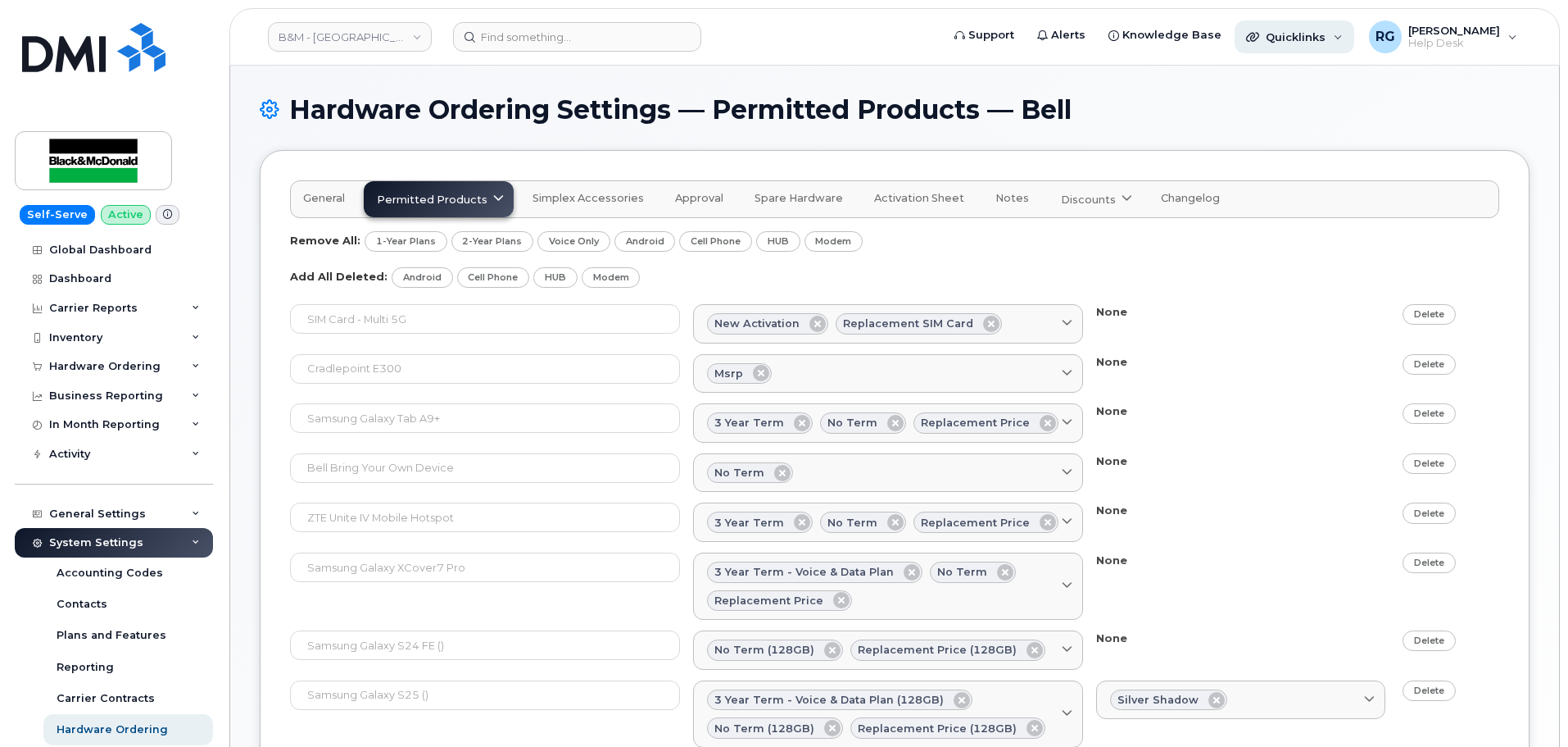
click at [1325, 31] on span "Quicklinks" at bounding box center [1295, 37] width 60 height 13
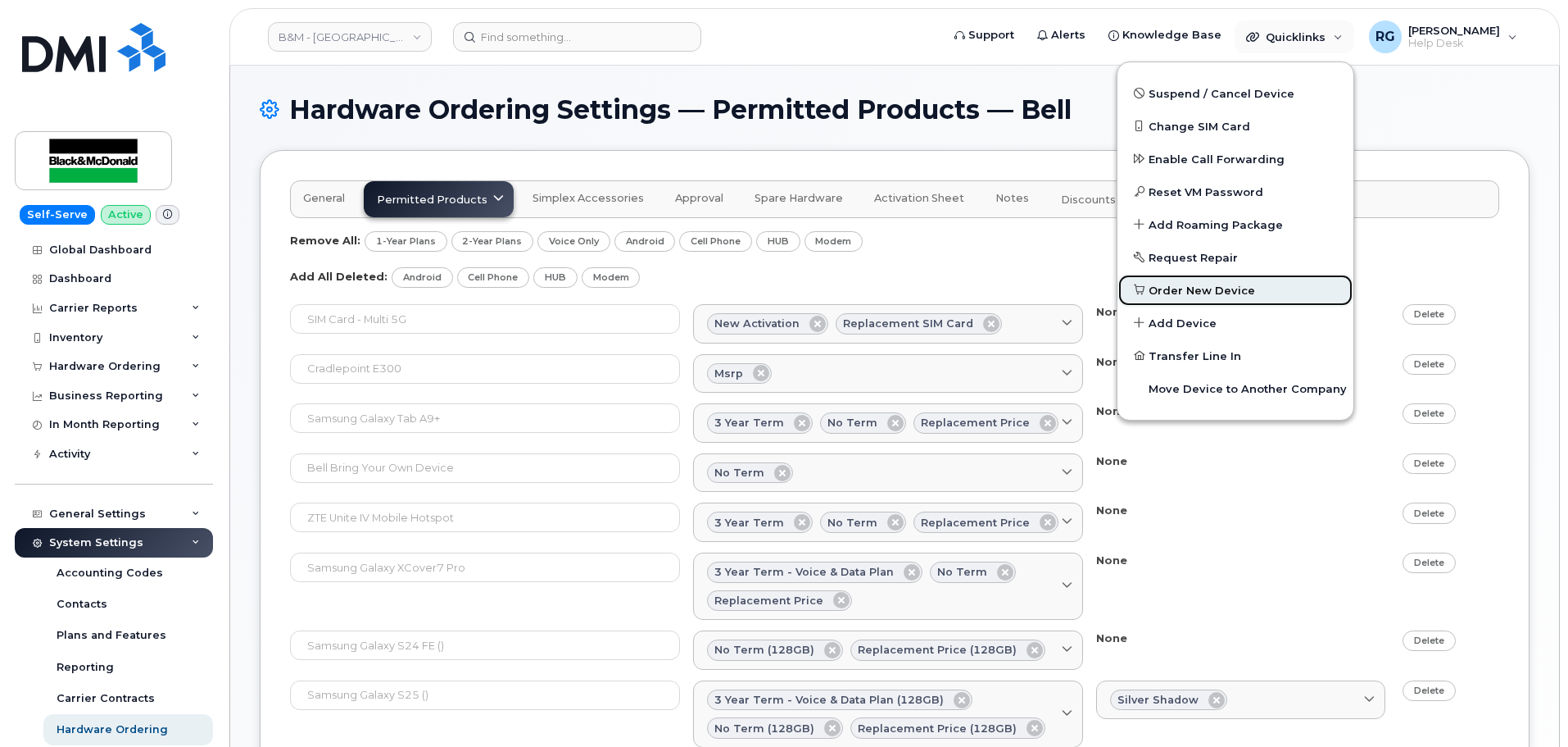
click at [1208, 290] on span "Order New Device" at bounding box center [1201, 291] width 106 height 16
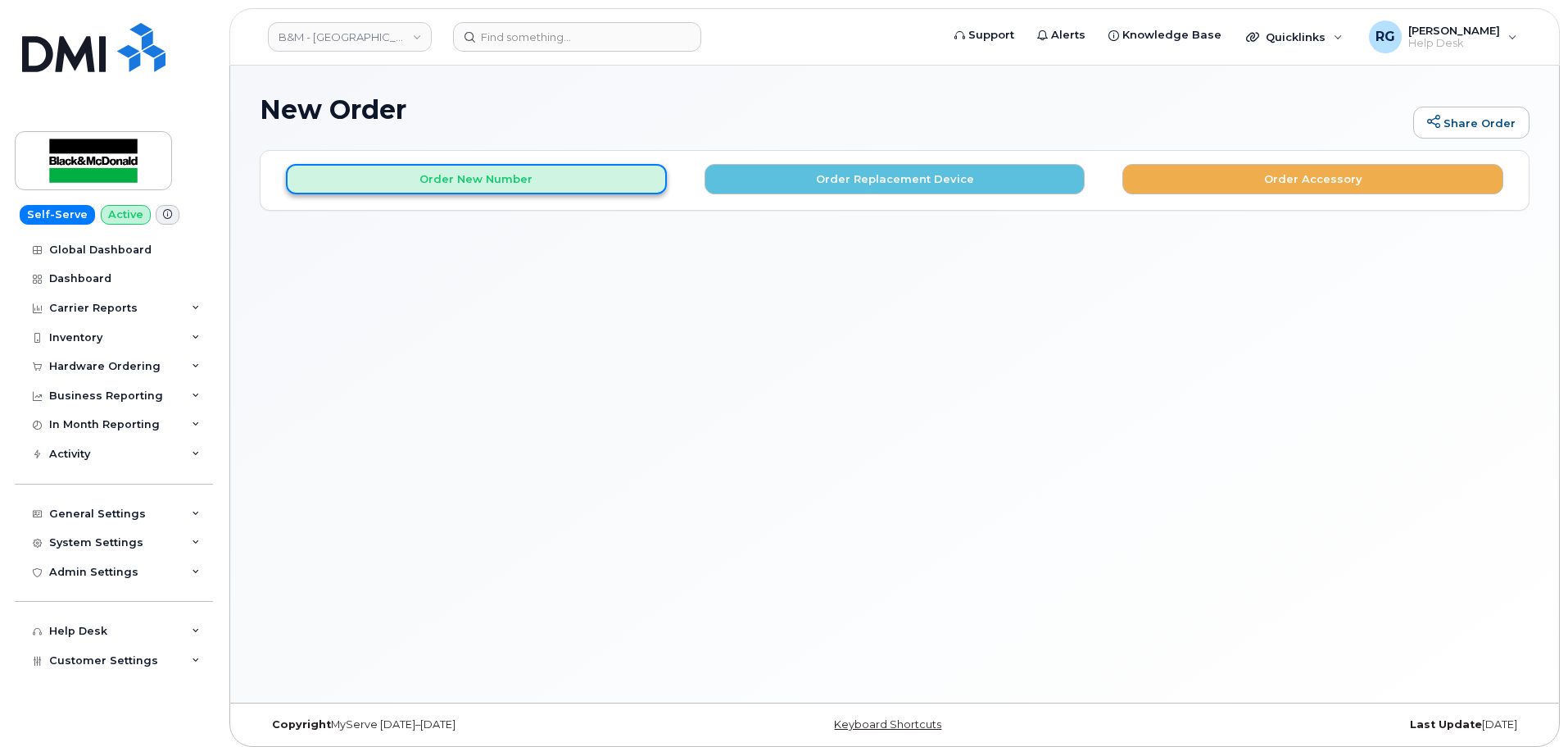
click at [496, 185] on button "Order New Number" at bounding box center [476, 179] width 381 height 30
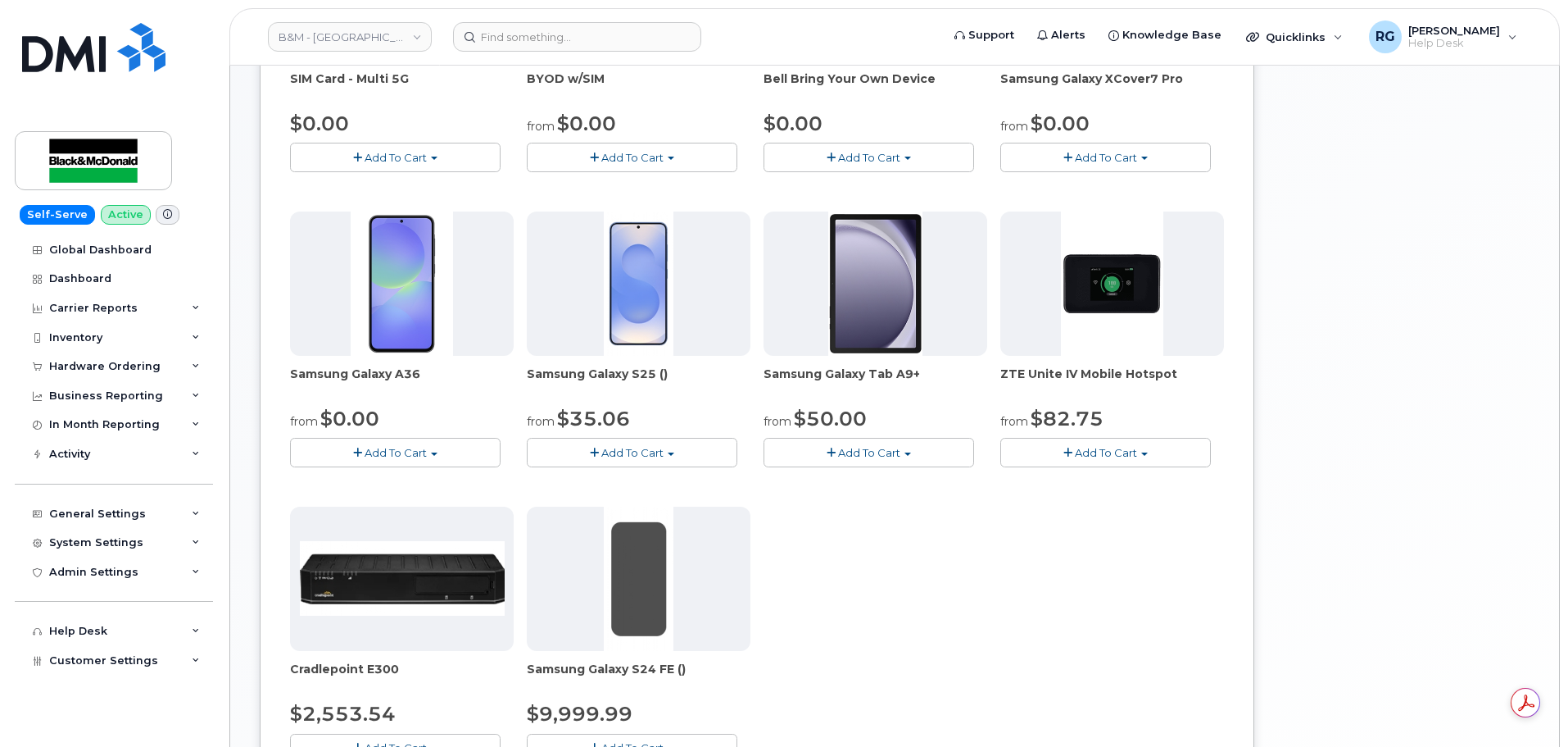
scroll to position [410, 0]
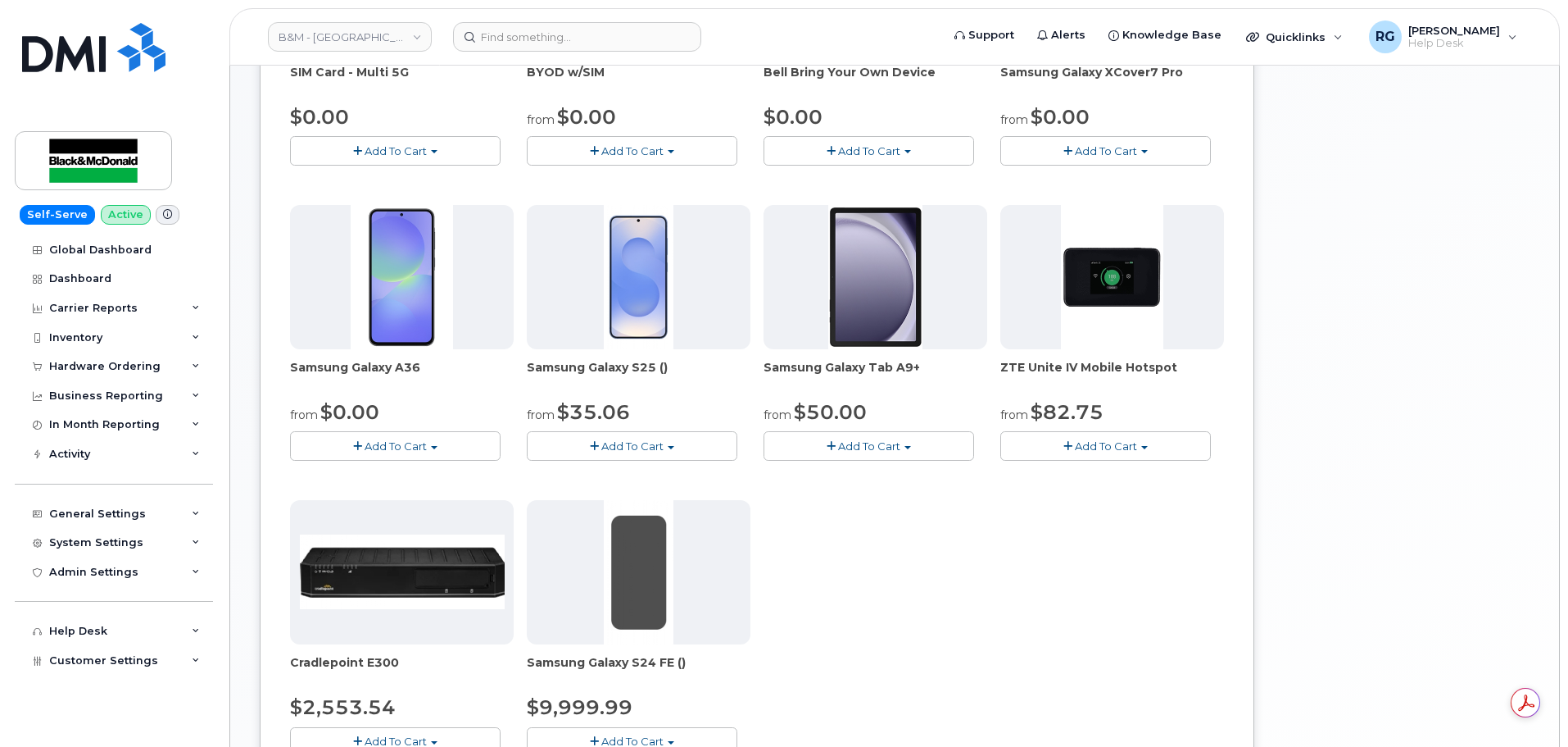
click at [402, 441] on span "Add To Cart" at bounding box center [396, 445] width 62 height 13
click at [406, 474] on link "$0.00 - 3 year term - voice & data plan" at bounding box center [412, 477] width 236 height 21
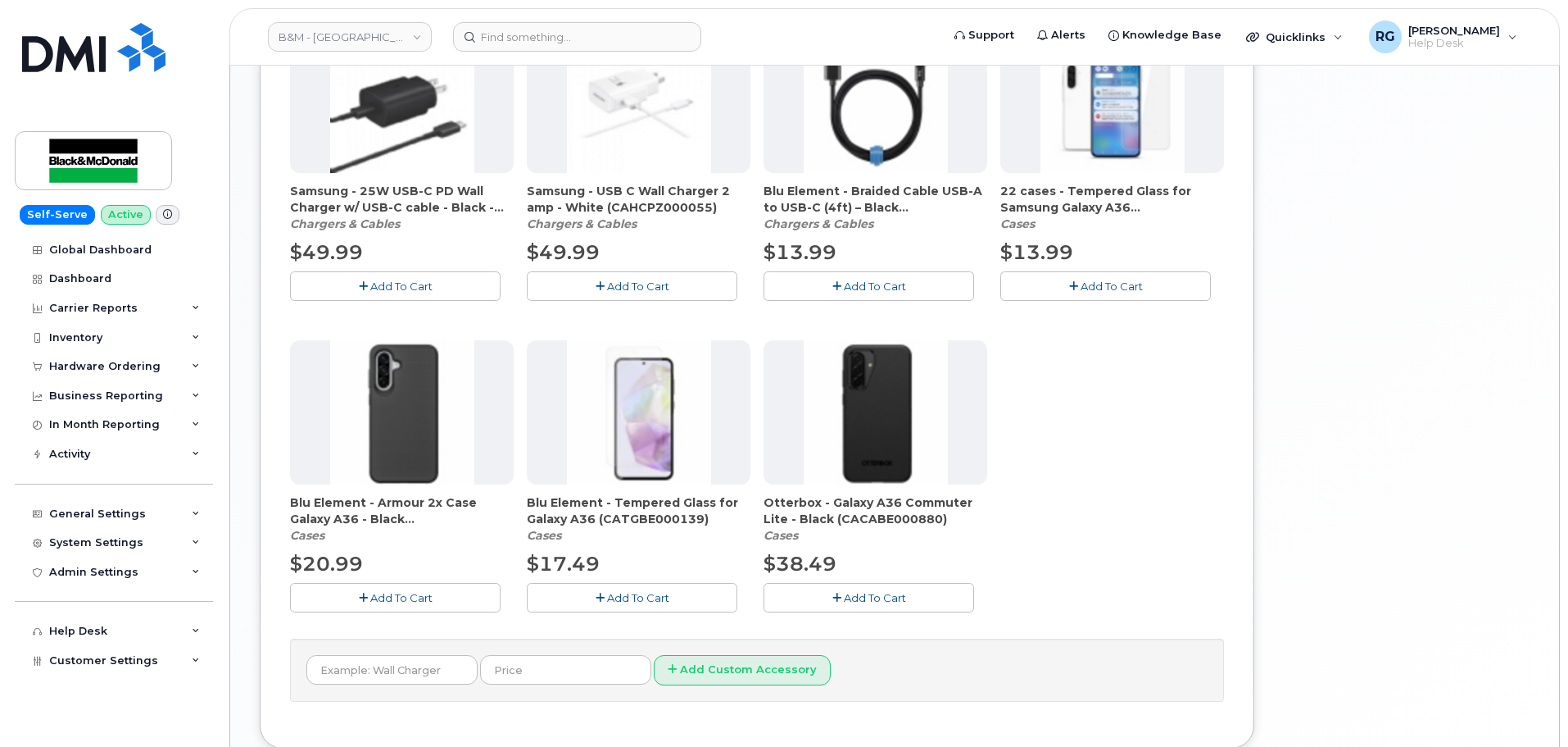
scroll to position [992, 0]
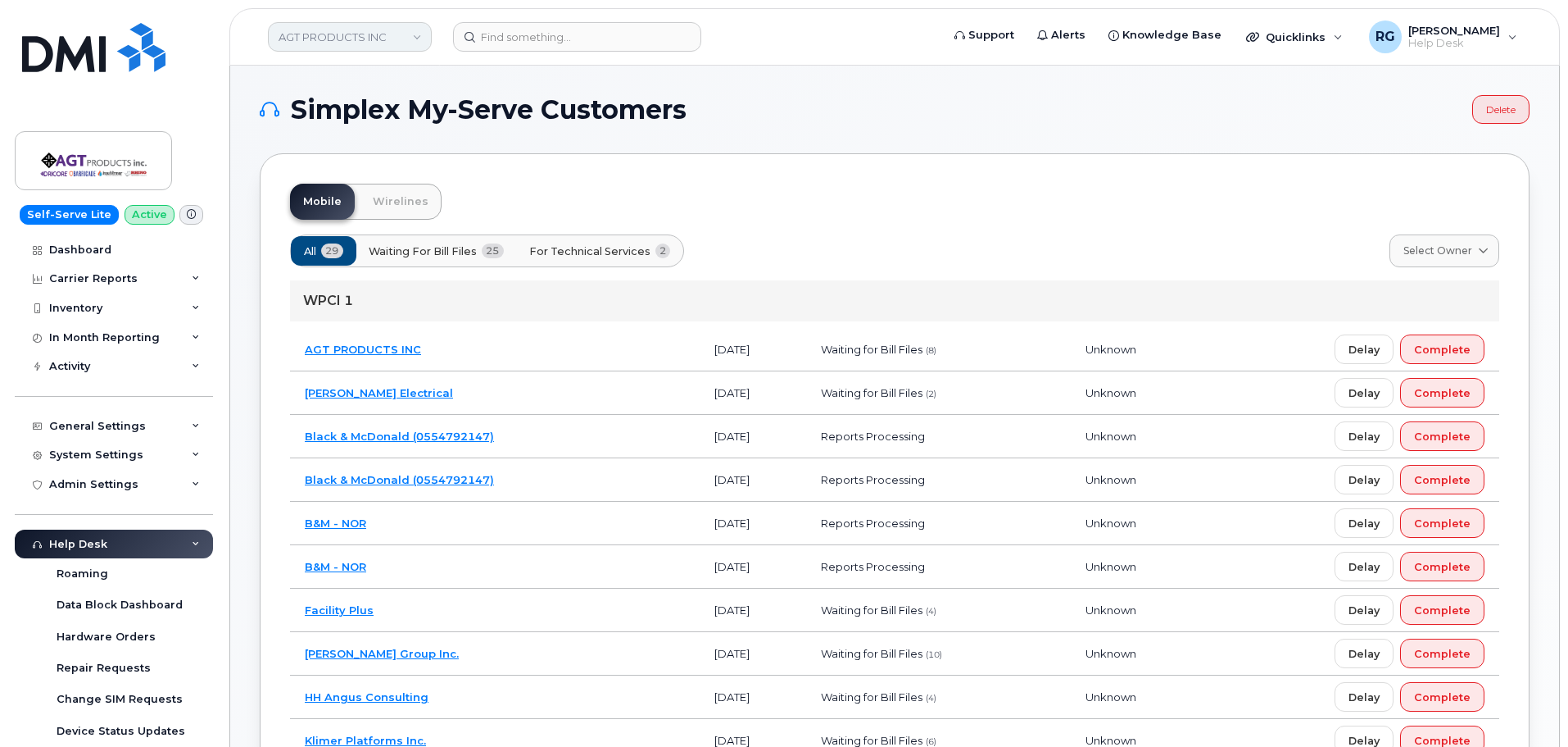
click at [326, 37] on link "AGT PRODUCTS INC" at bounding box center [350, 37] width 164 height 29
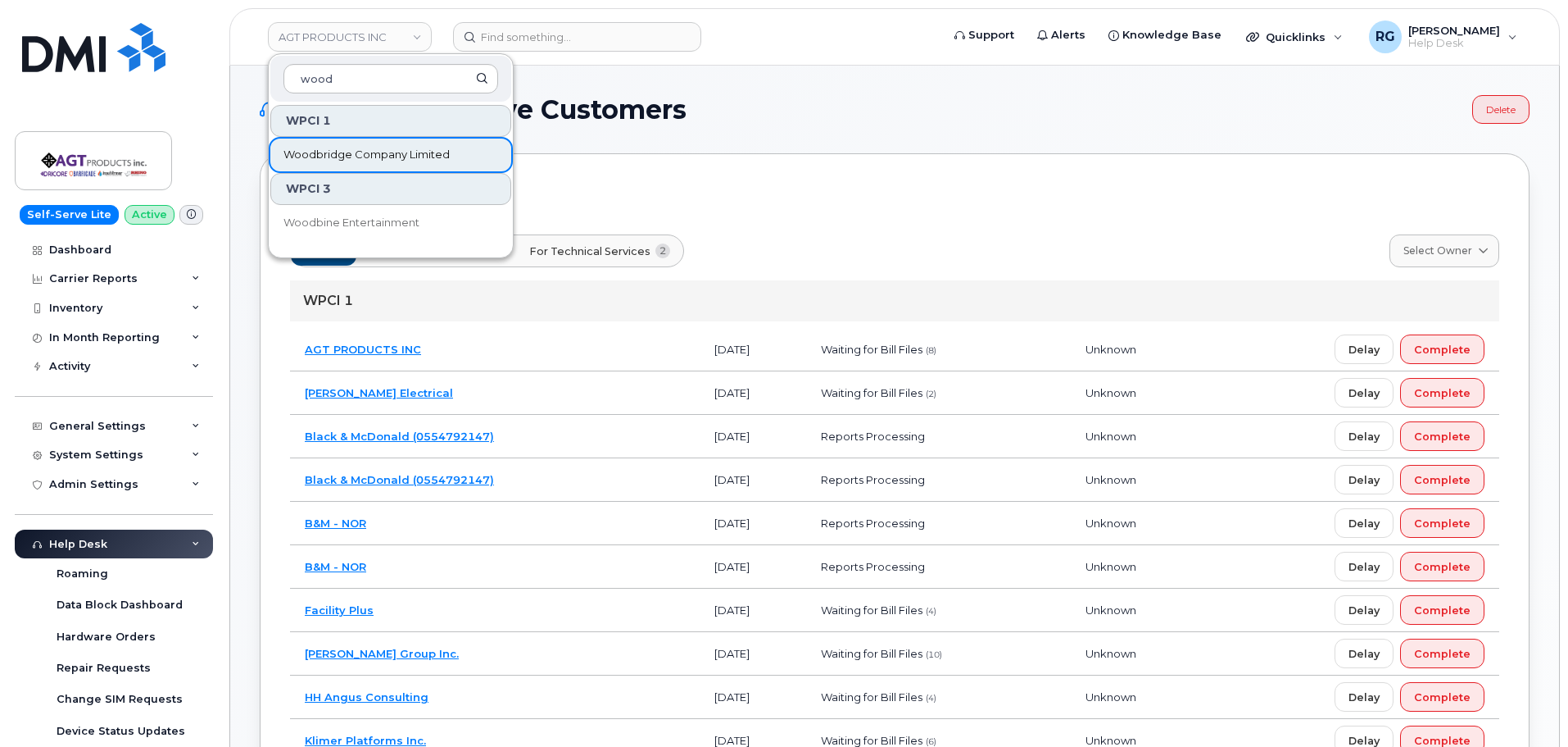
type input "wood"
click at [350, 145] on link "Woodbridge Company Limited" at bounding box center [391, 154] width 241 height 33
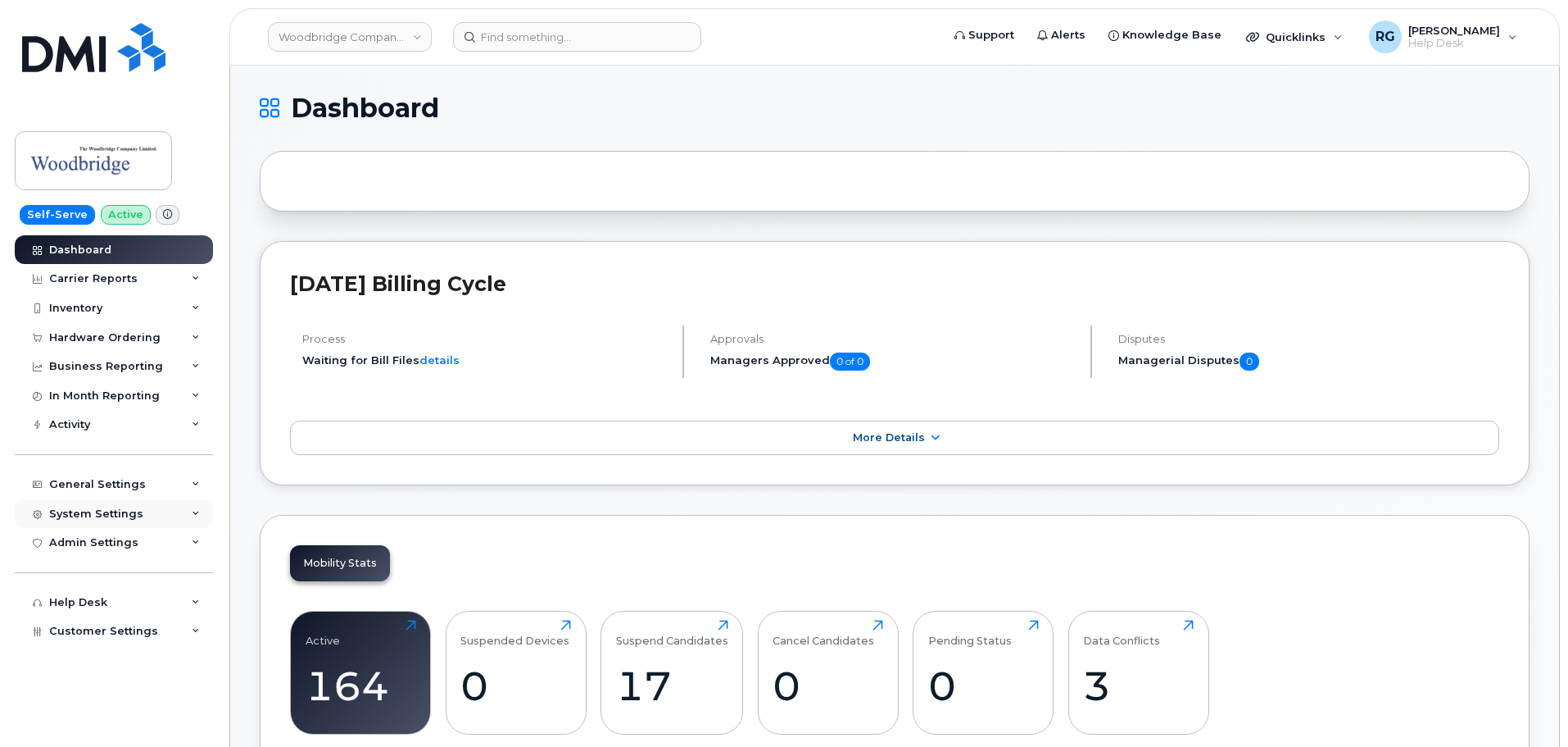
click at [106, 506] on div "System Settings" at bounding box center [114, 513] width 198 height 29
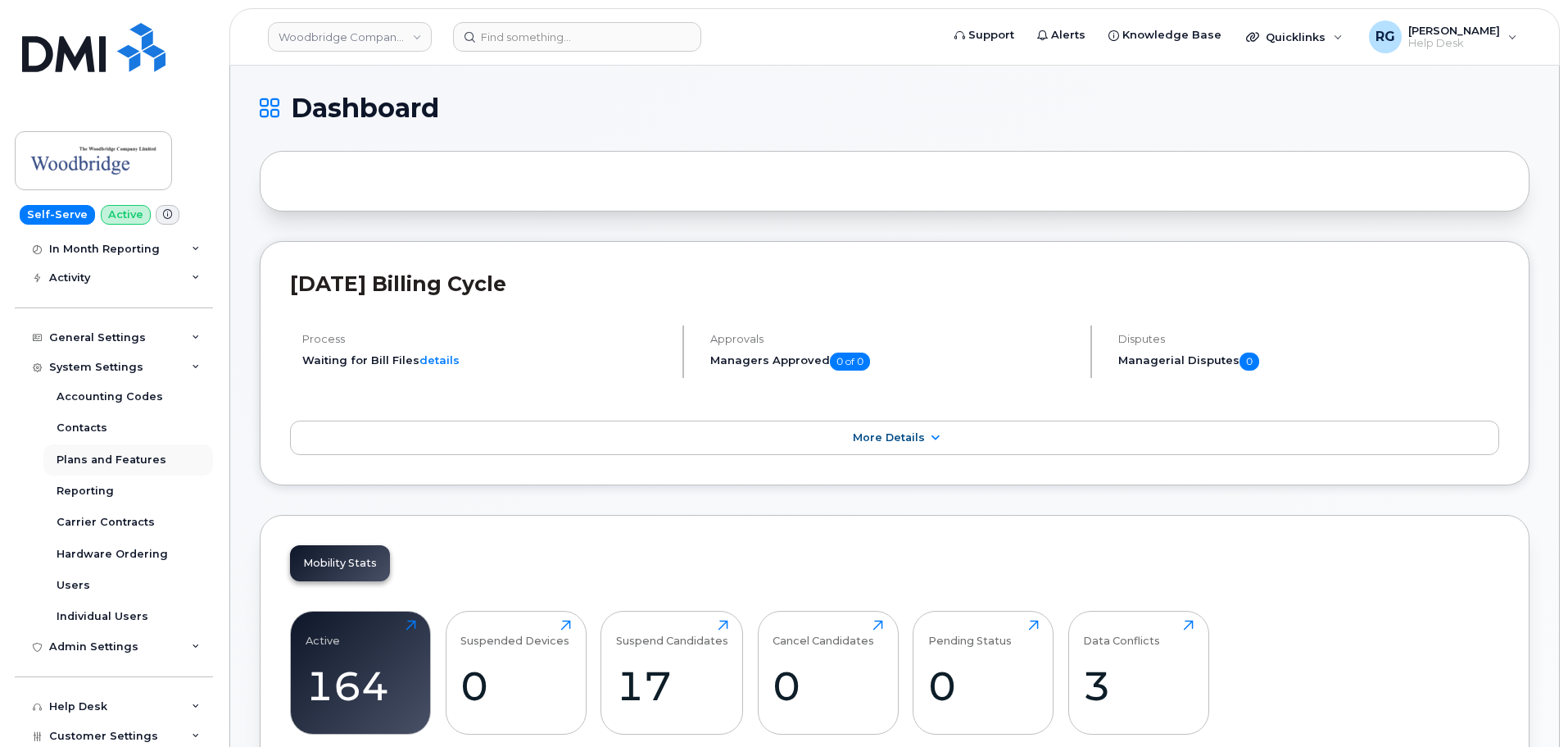
scroll to position [149, 0]
click at [82, 579] on div "Users" at bounding box center [73, 583] width 34 height 15
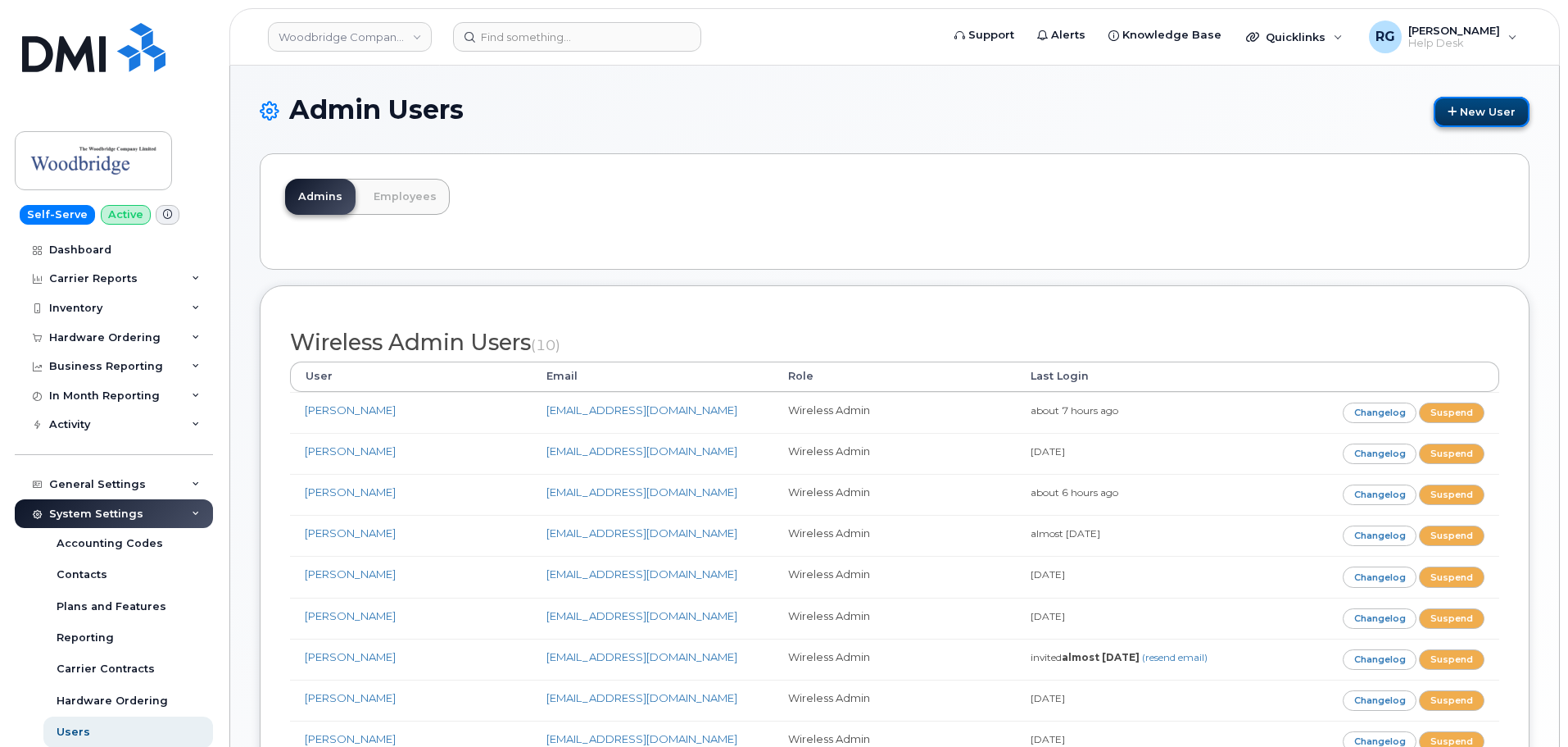
click at [1456, 118] on link "New User" at bounding box center [1481, 112] width 95 height 30
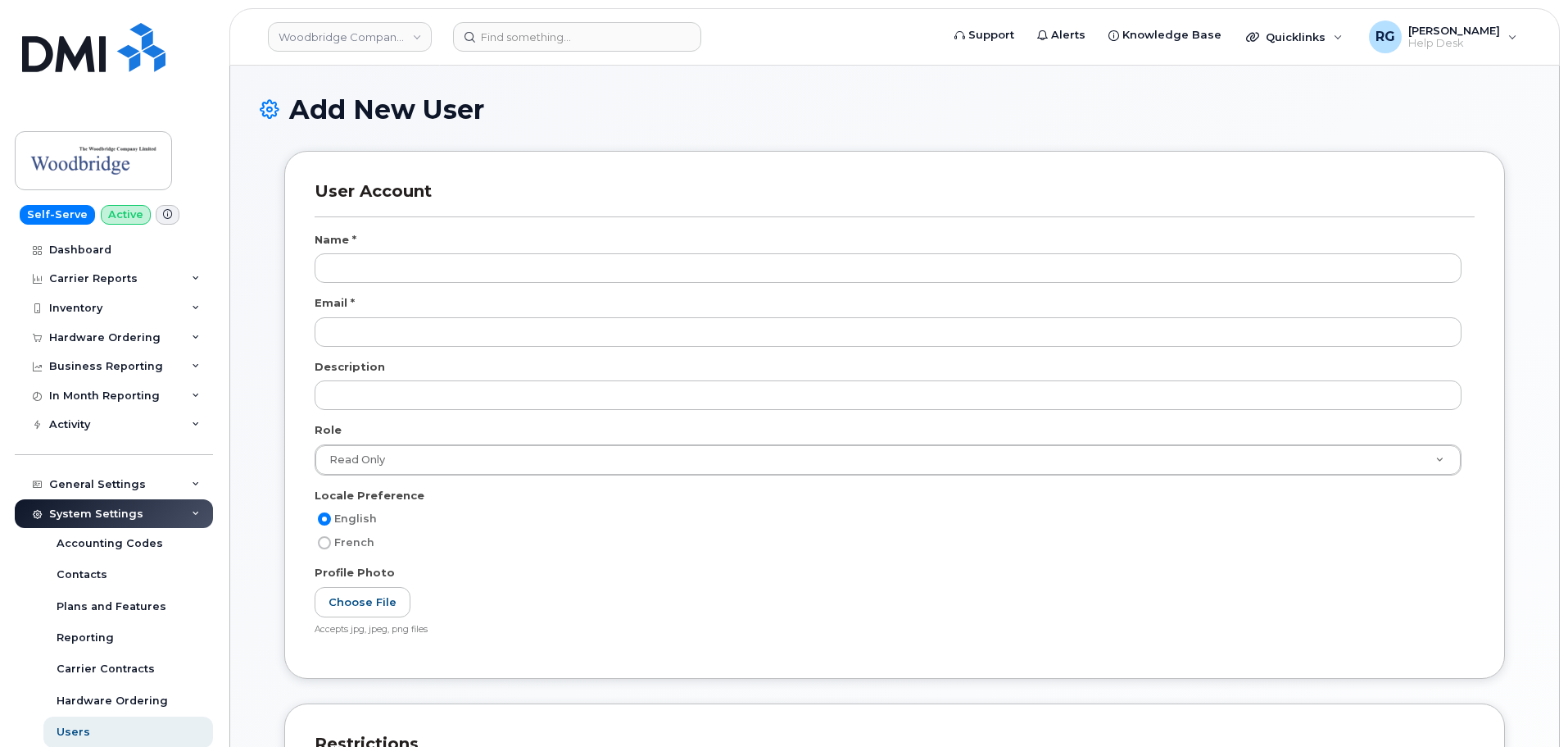
select select
type input "[PERSON_NAME]"
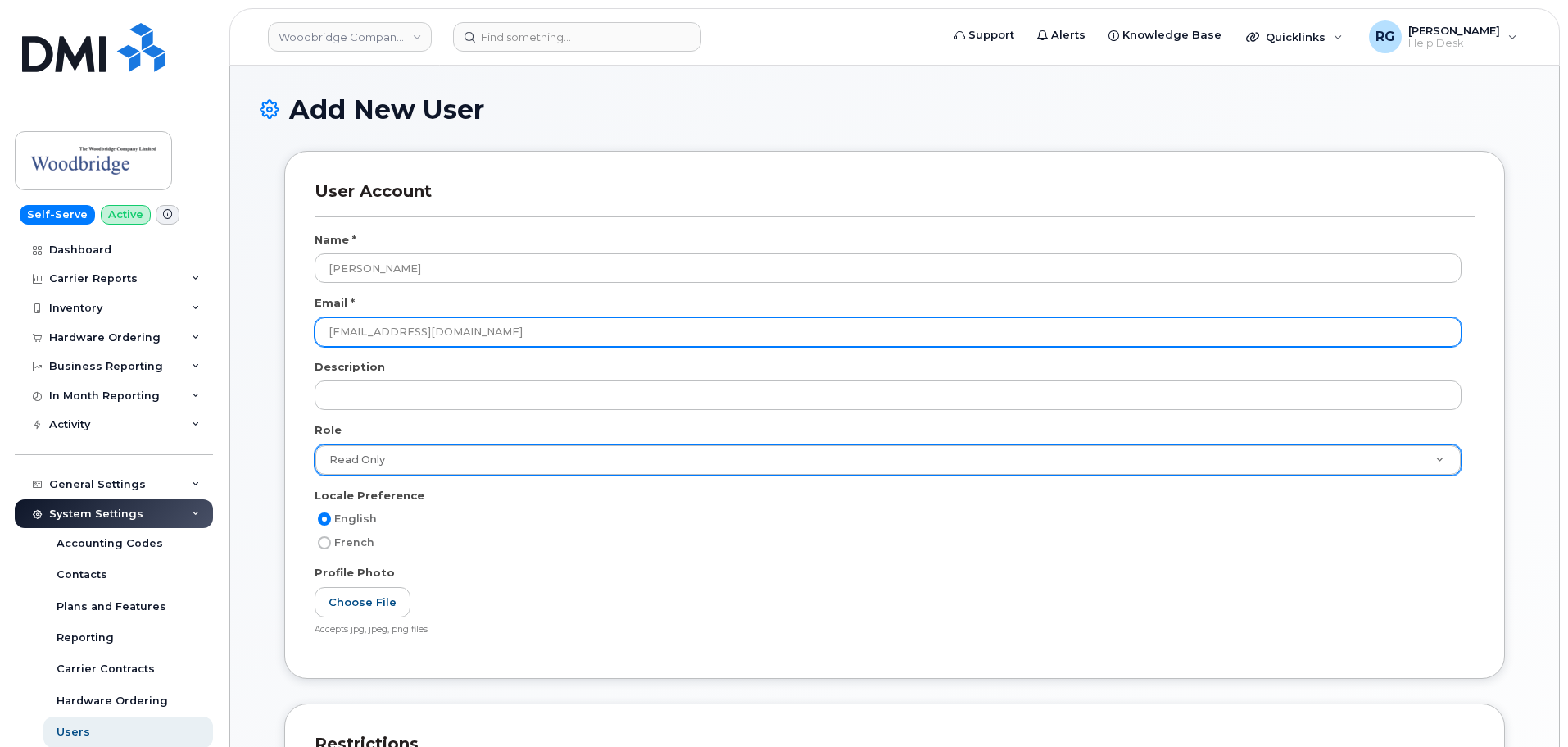
type input "[EMAIL_ADDRESS][DOMAIN_NAME]"
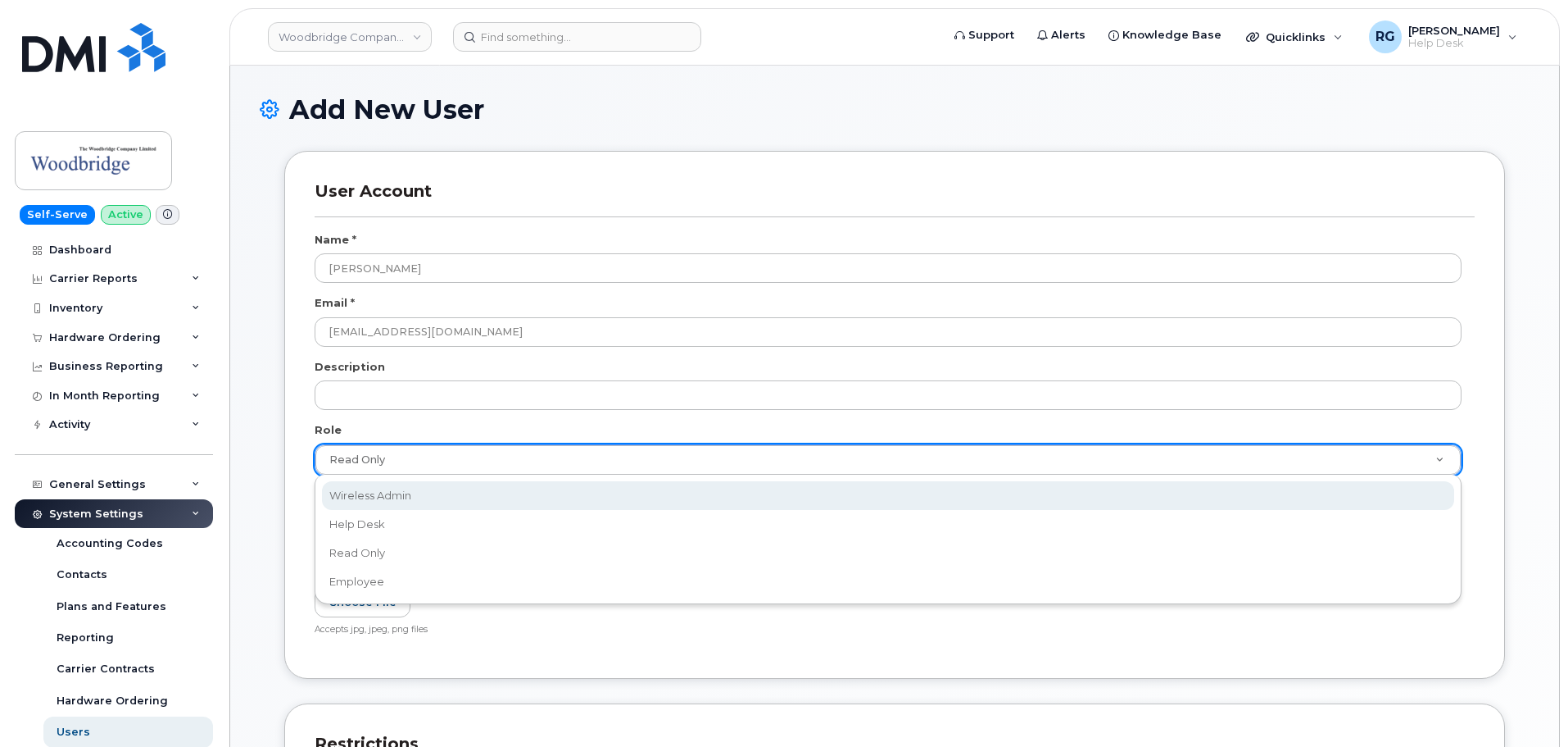
select select "wireless_admin"
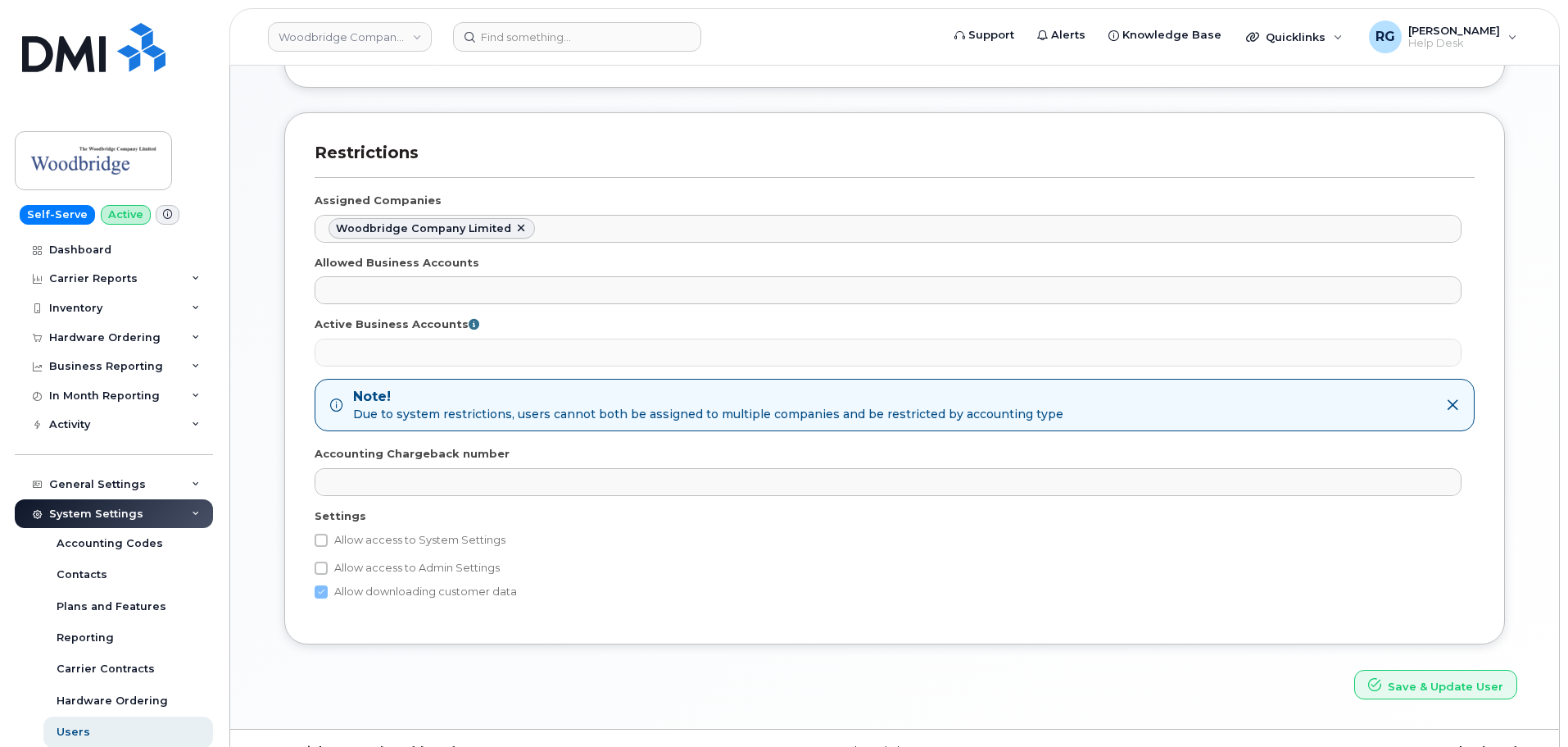
scroll to position [626, 0]
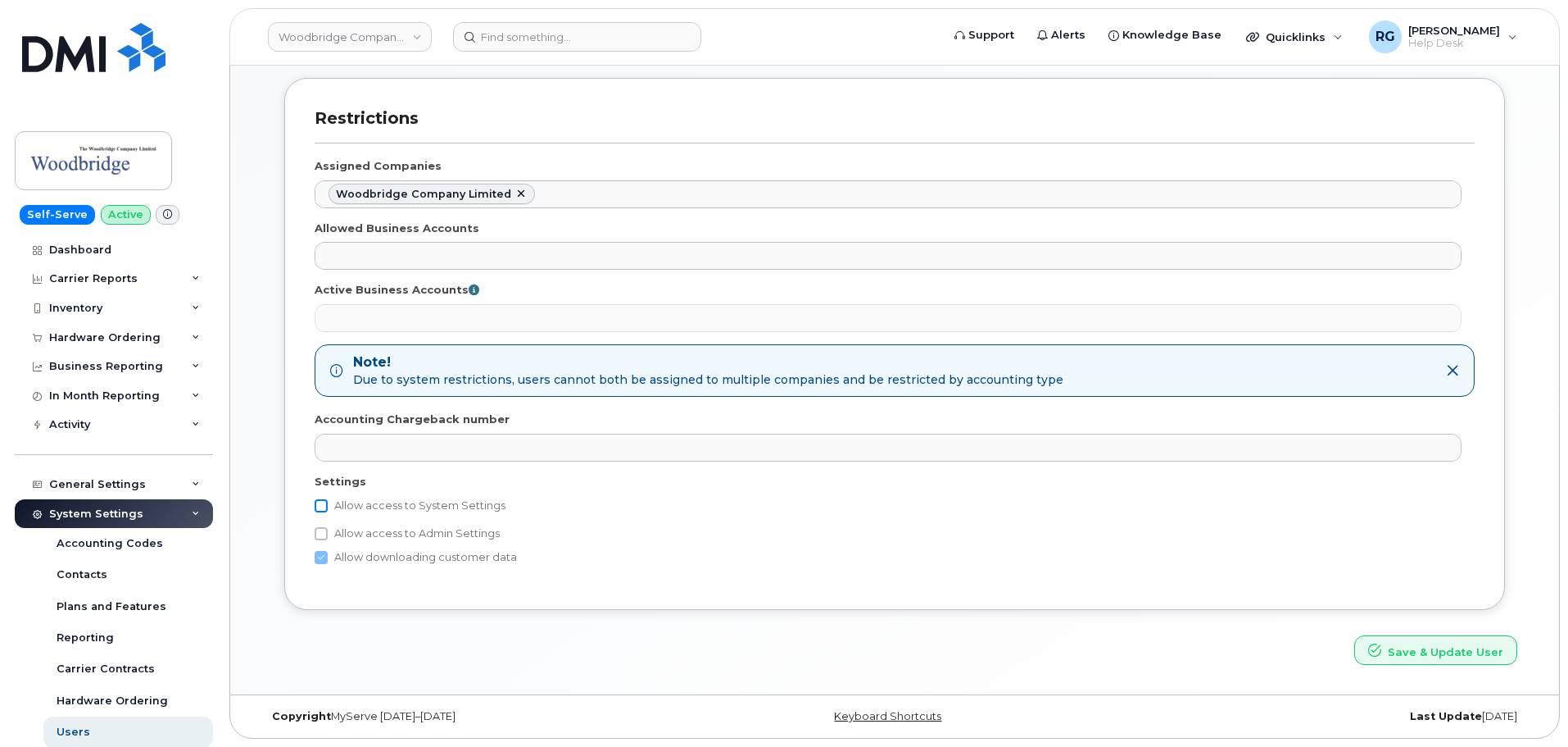
click at [318, 505] on input "Allow access to System Settings" at bounding box center [321, 505] width 13 height 13
checkbox input "true"
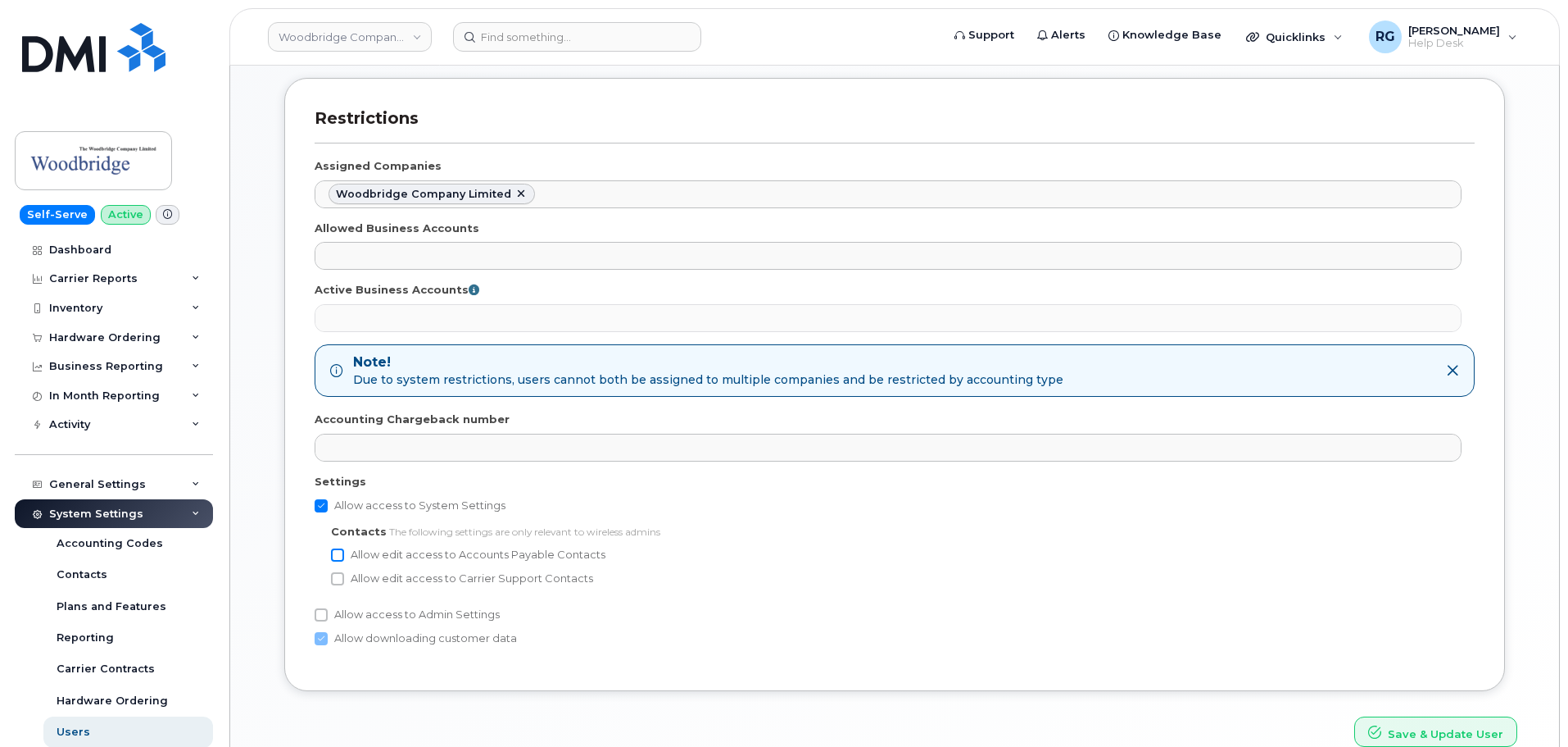
click at [341, 552] on input "Allow edit access to Accounts Payable Contacts" at bounding box center [337, 555] width 13 height 13
checkbox input "true"
click at [334, 579] on input "Allow edit access to Carrier Support Contacts" at bounding box center [337, 578] width 13 height 13
checkbox input "true"
click at [324, 610] on input "Allow access to Admin Settings" at bounding box center [321, 615] width 13 height 13
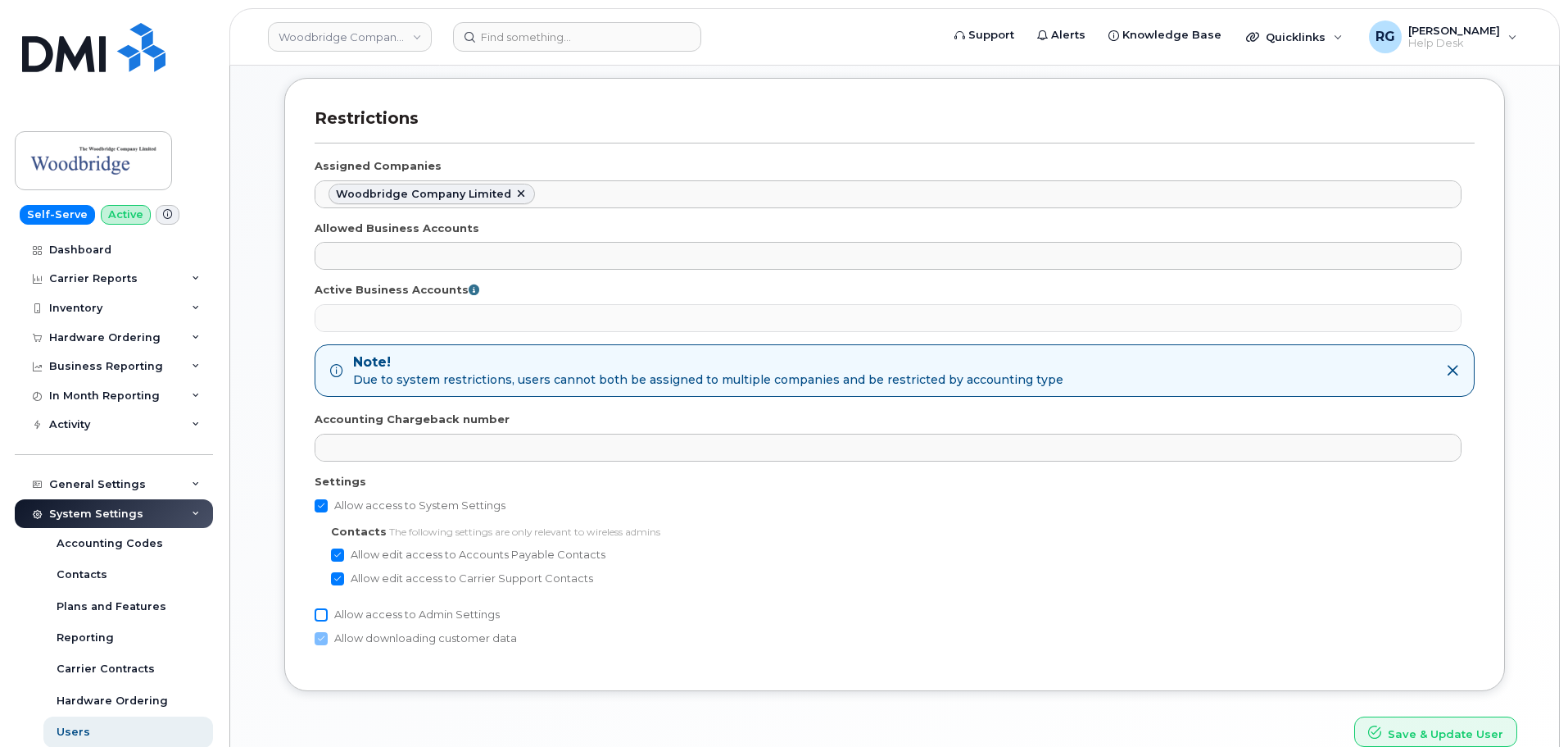
checkbox input "true"
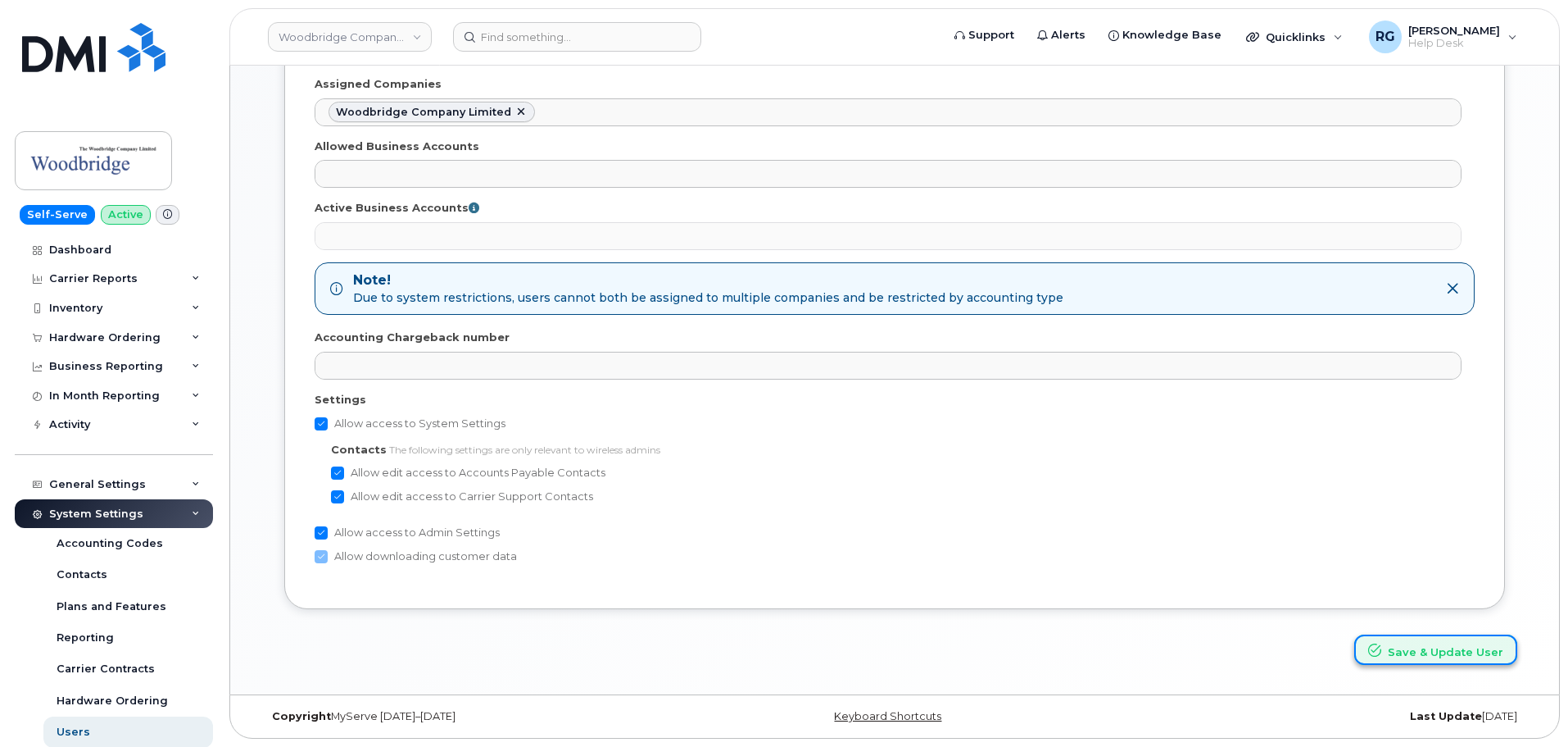
click at [1425, 640] on button "Save & Update User" at bounding box center [1436, 650] width 163 height 30
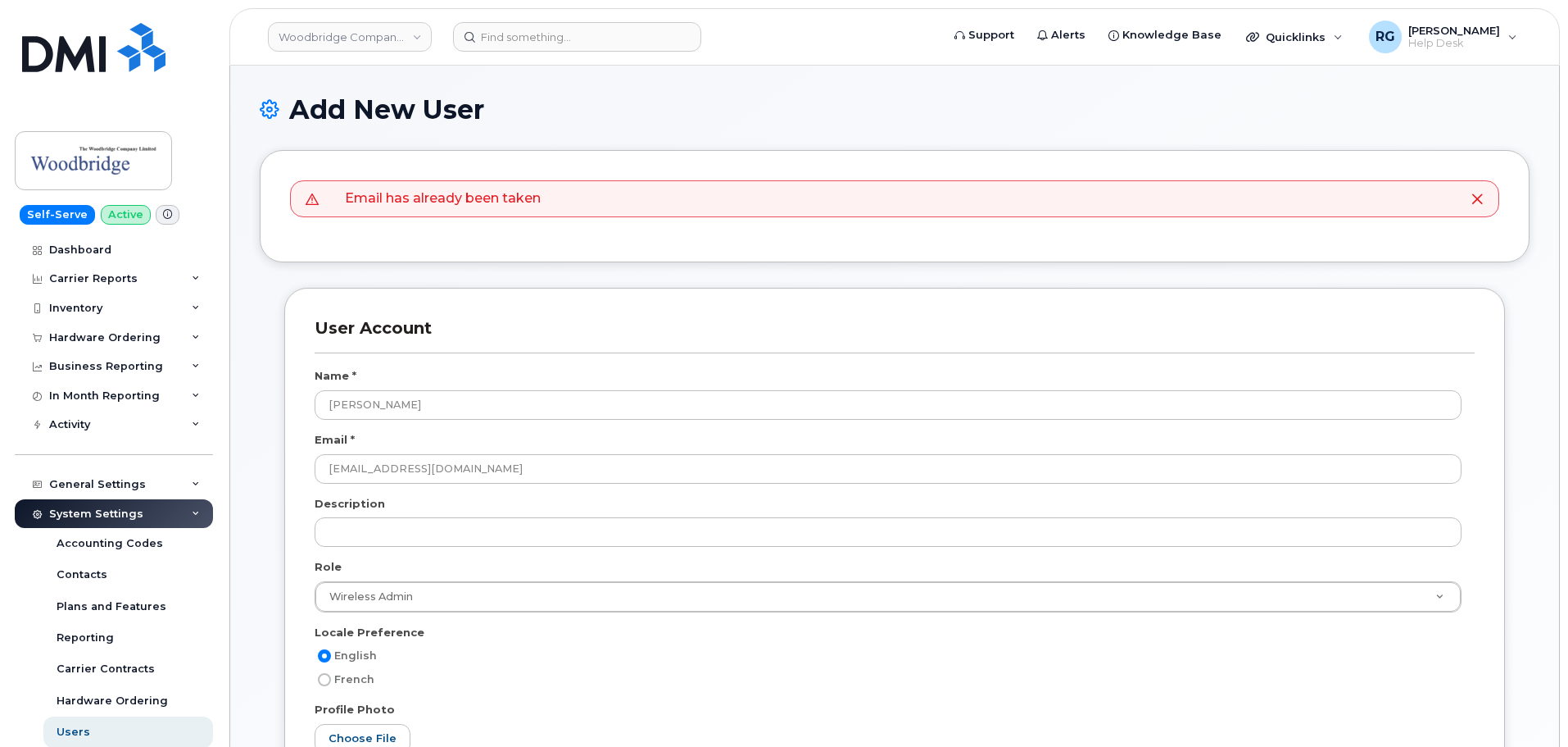
select select
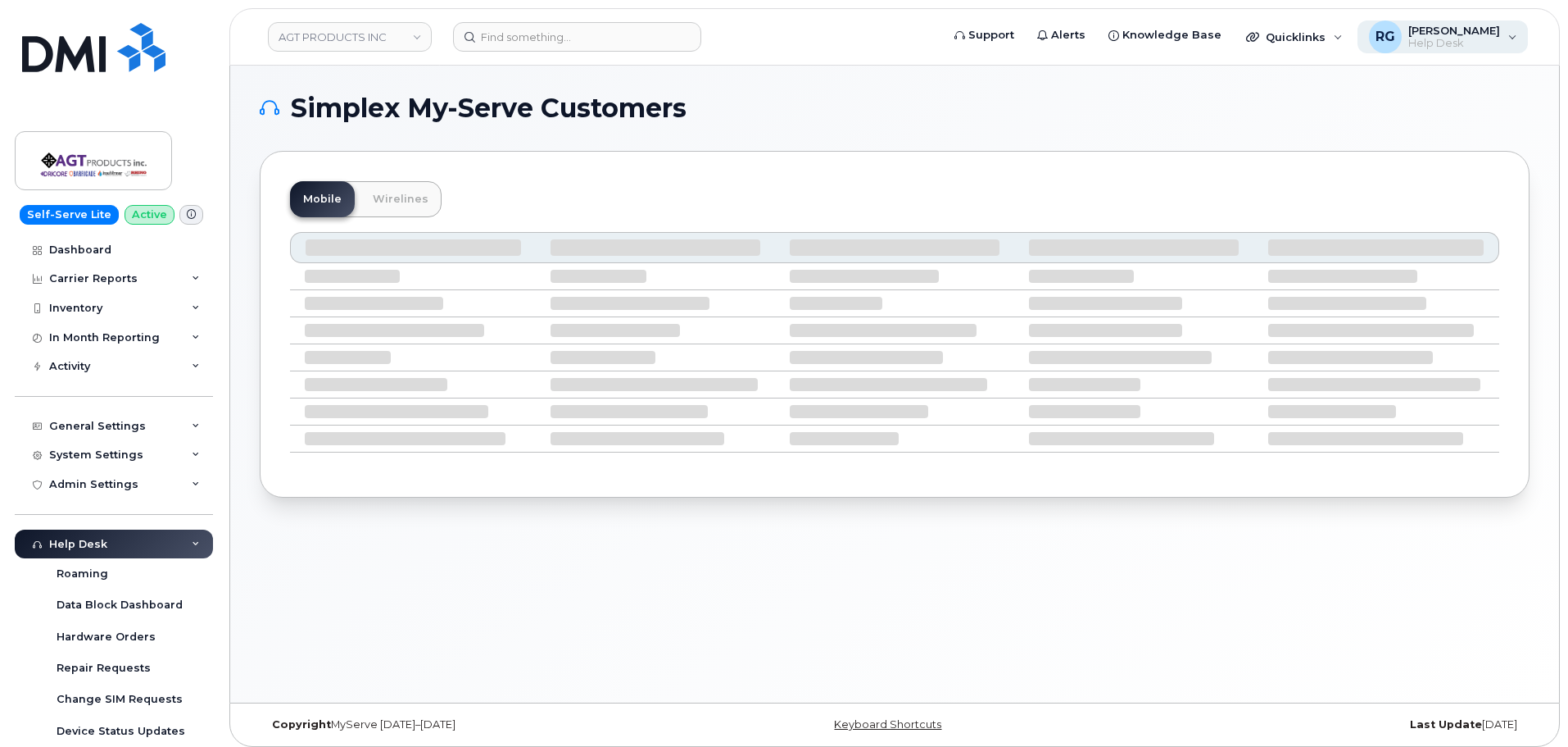
click at [1460, 28] on span "[PERSON_NAME]" at bounding box center [1454, 30] width 92 height 13
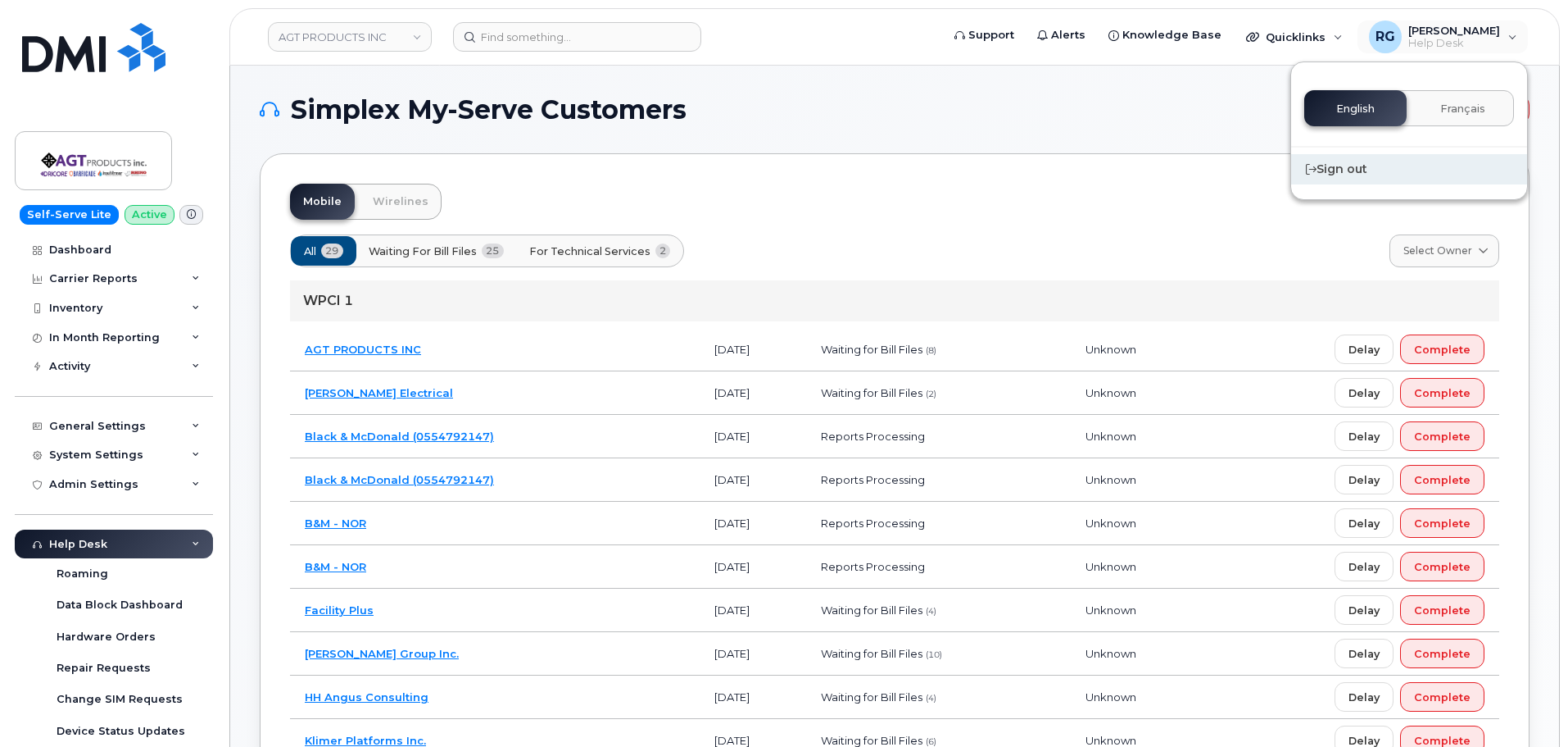
click at [1350, 181] on div "Sign out" at bounding box center [1409, 170] width 236 height 30
